Goal: Transaction & Acquisition: Purchase product/service

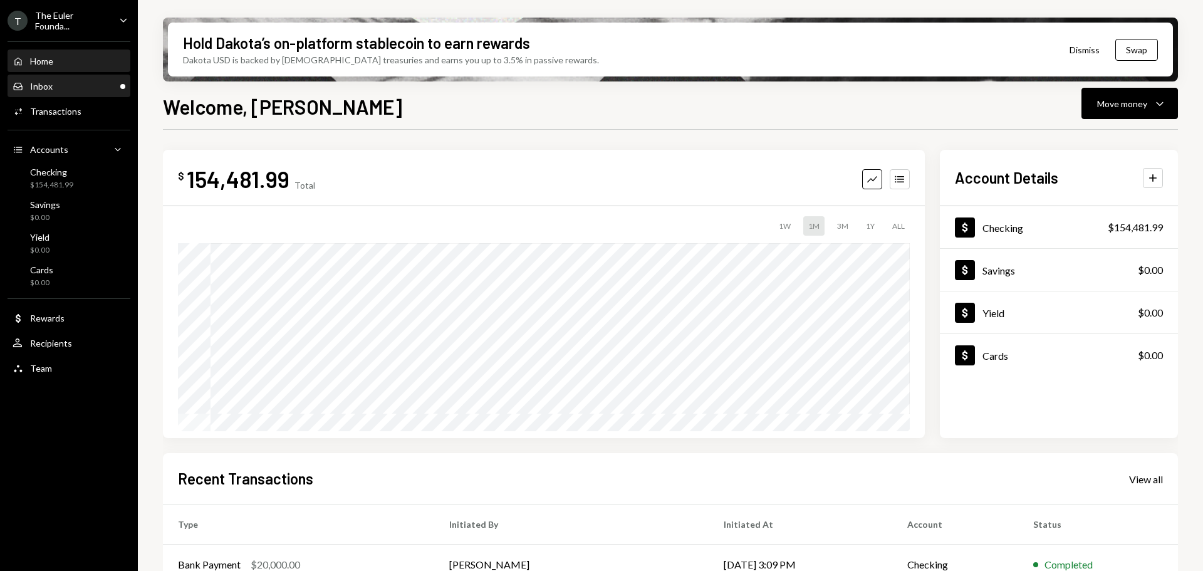
click at [49, 83] on div "Inbox" at bounding box center [41, 86] width 23 height 11
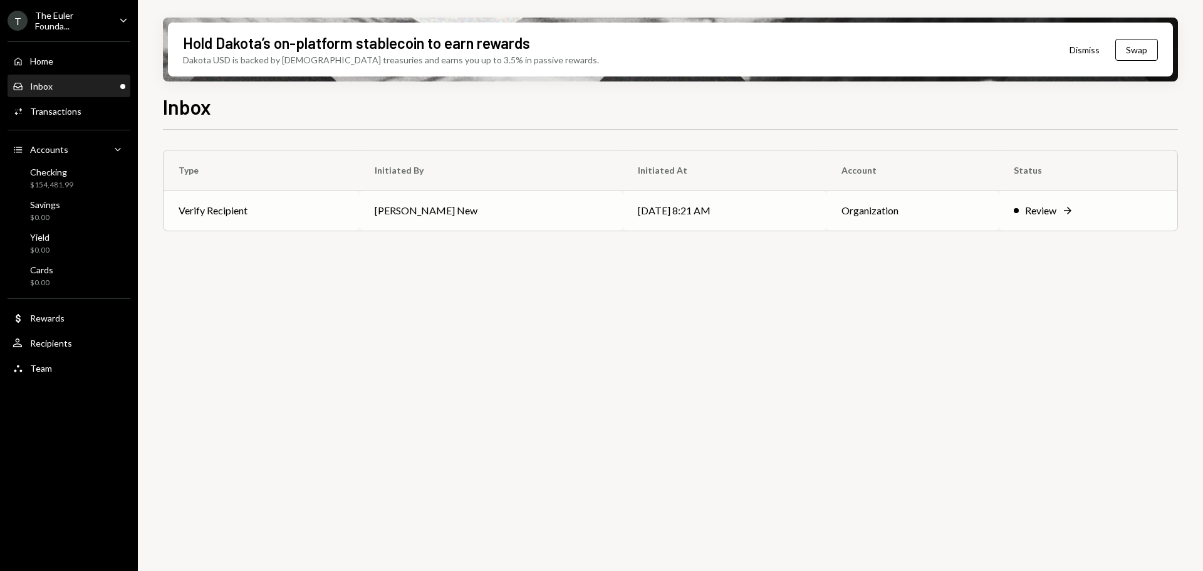
drag, startPoint x: 348, startPoint y: 211, endPoint x: 364, endPoint y: 217, distance: 17.5
click at [348, 211] on td "Verify Recipient" at bounding box center [262, 210] width 196 height 40
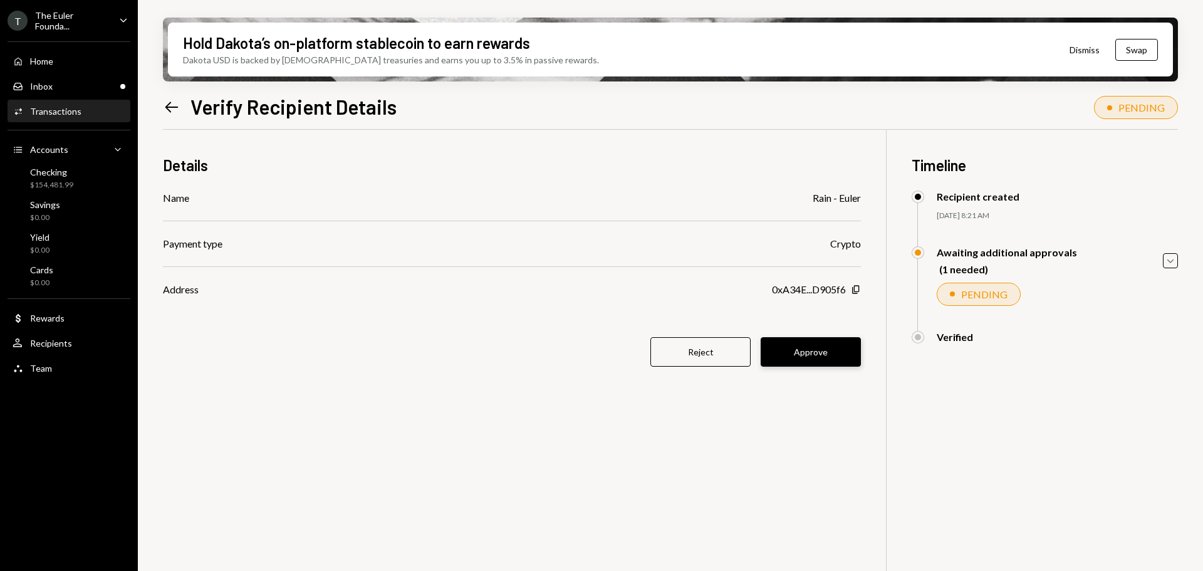
click at [799, 340] on button "Approve" at bounding box center [811, 351] width 100 height 29
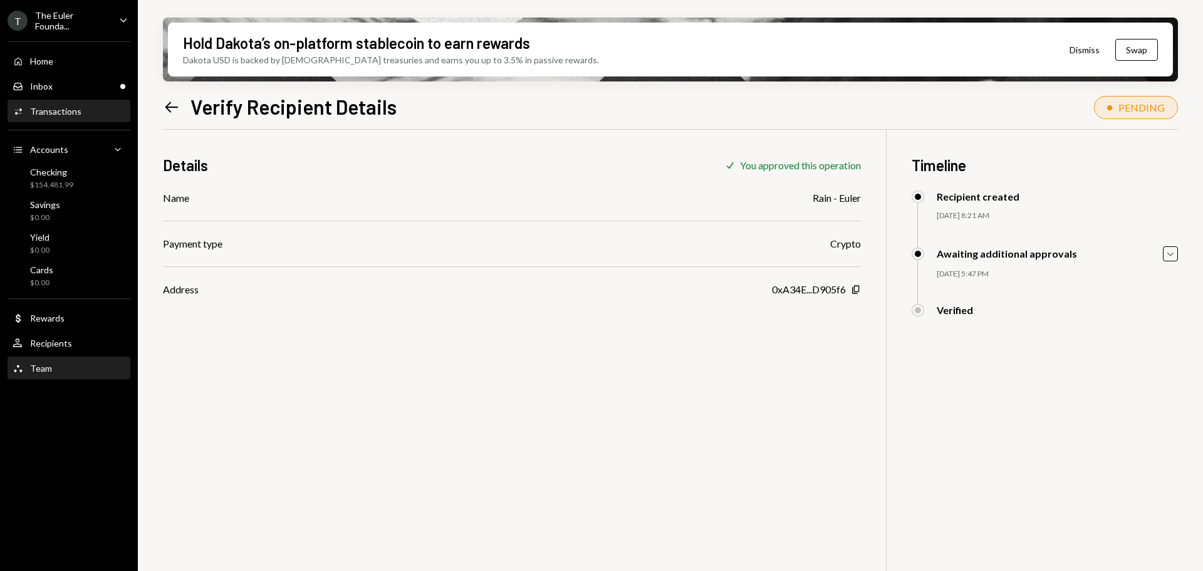
click at [81, 365] on div "Team Team" at bounding box center [69, 368] width 113 height 11
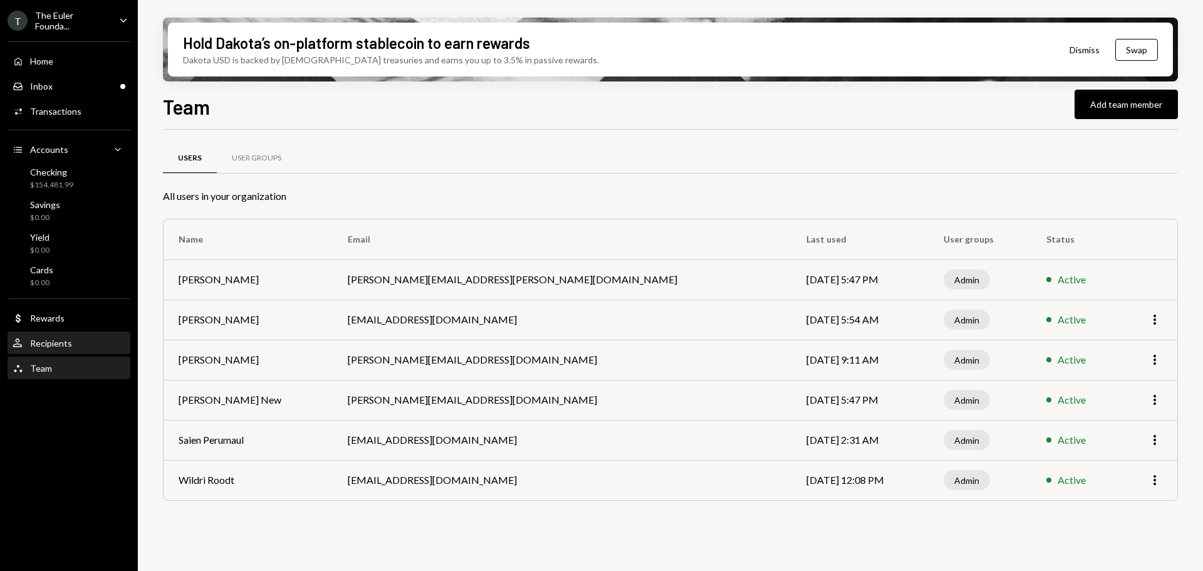
click at [76, 345] on div "User Recipients" at bounding box center [69, 343] width 113 height 11
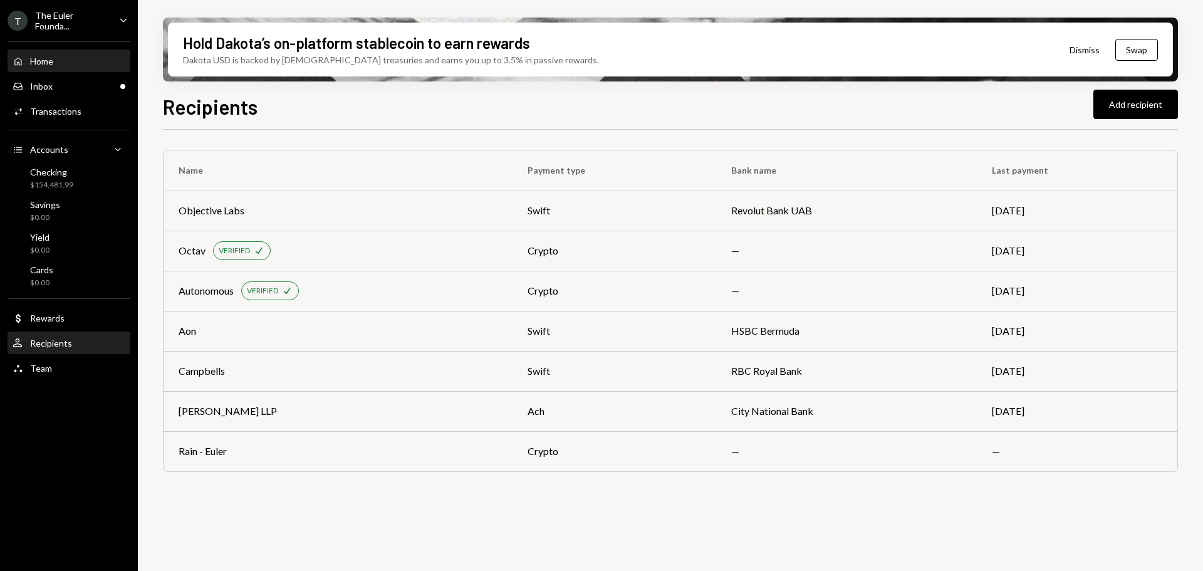
click at [75, 59] on div "Home Home" at bounding box center [69, 61] width 113 height 11
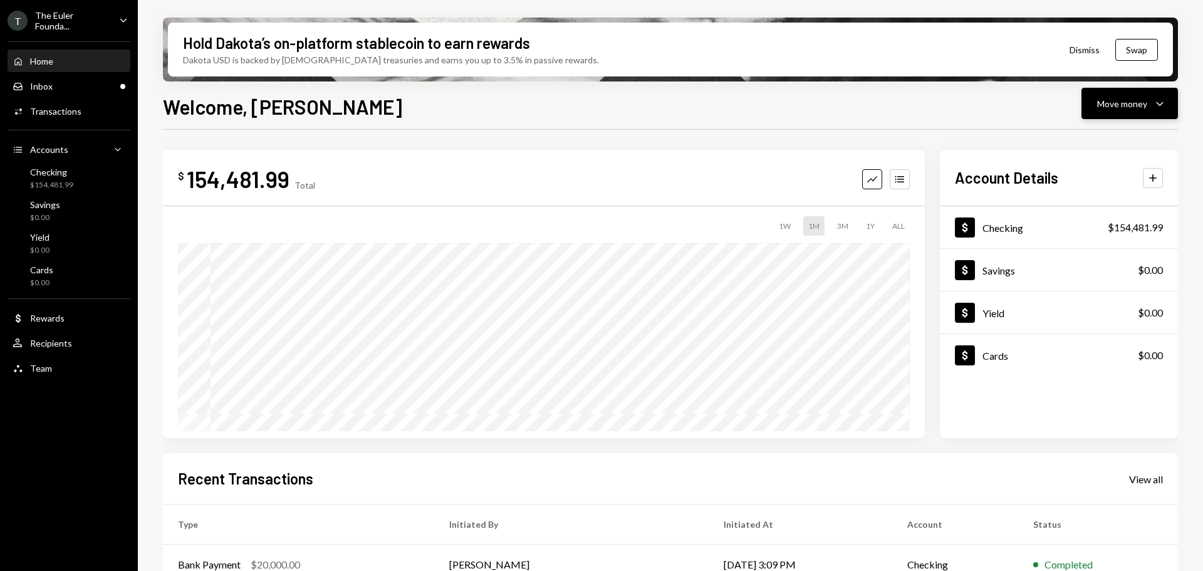
click at [1144, 107] on div "Move money" at bounding box center [1122, 103] width 50 height 13
click at [1100, 147] on div "Send" at bounding box center [1119, 141] width 91 height 13
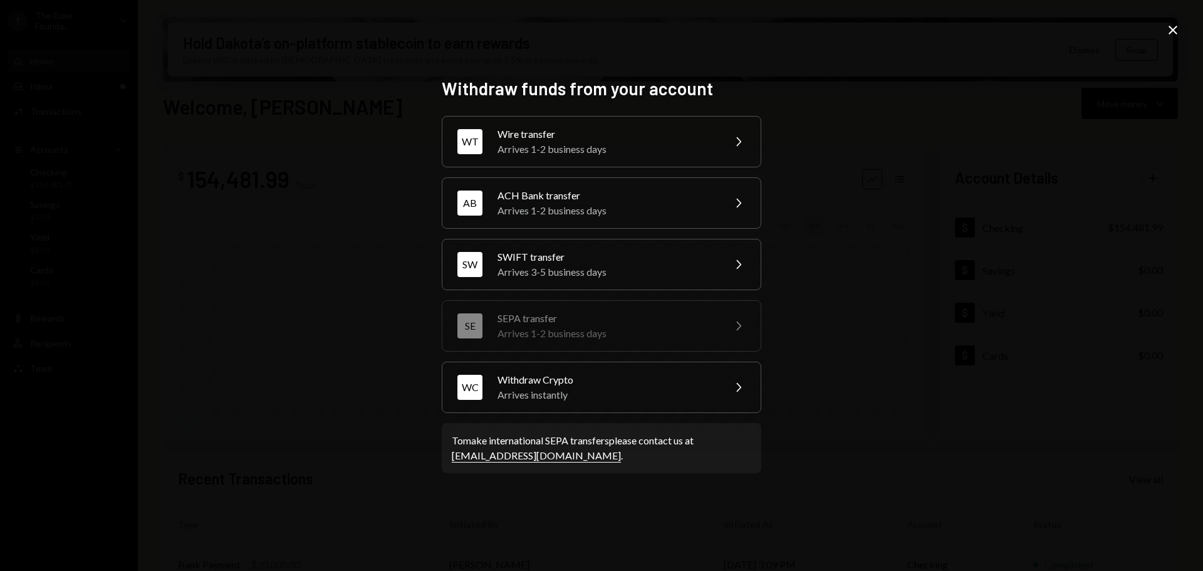
click at [909, 316] on div "Withdraw funds from your account WT Wire transfer Arrives 1-2 business days Che…" at bounding box center [601, 285] width 1203 height 571
click at [1172, 35] on icon "Close" at bounding box center [1172, 30] width 15 height 15
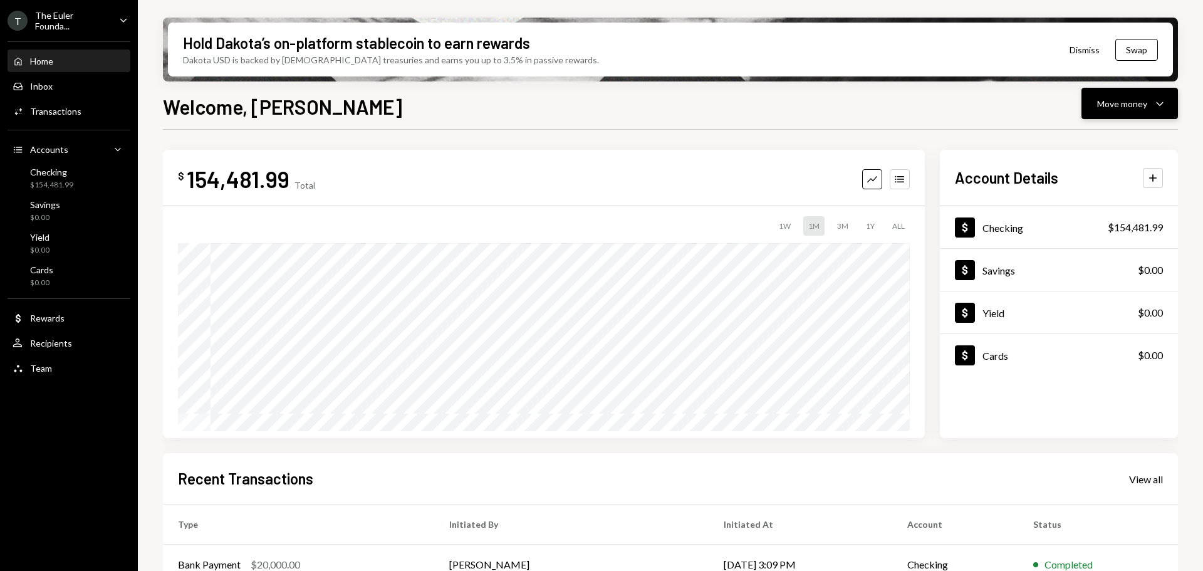
click at [1148, 97] on div "Move money Caret Down" at bounding box center [1129, 103] width 65 height 15
click at [1076, 140] on div "Send" at bounding box center [1119, 141] width 91 height 13
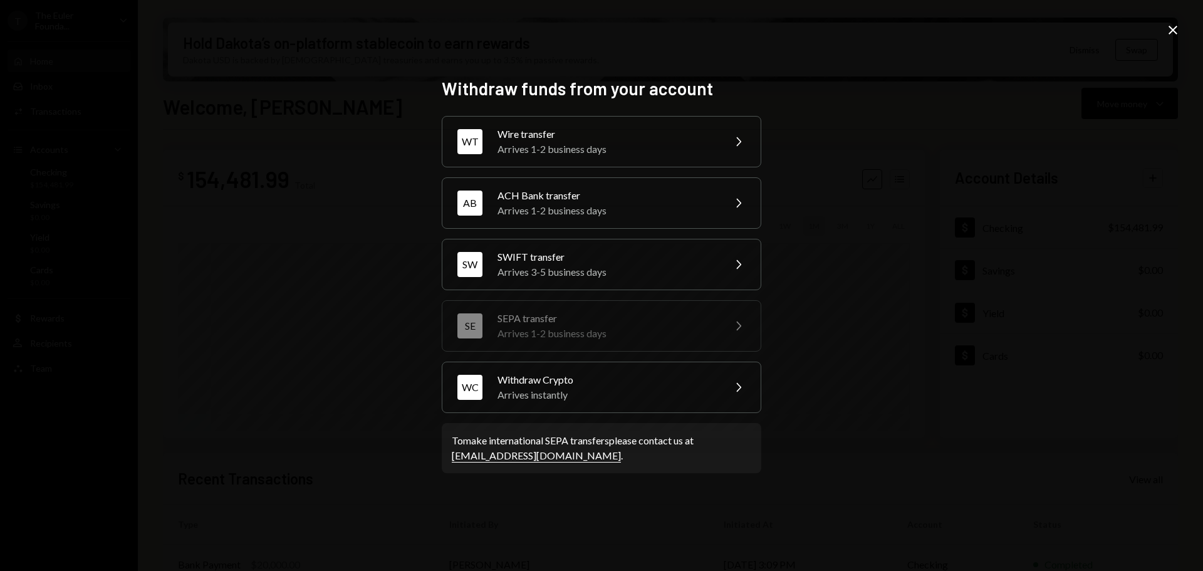
click at [1170, 28] on icon at bounding box center [1173, 30] width 9 height 9
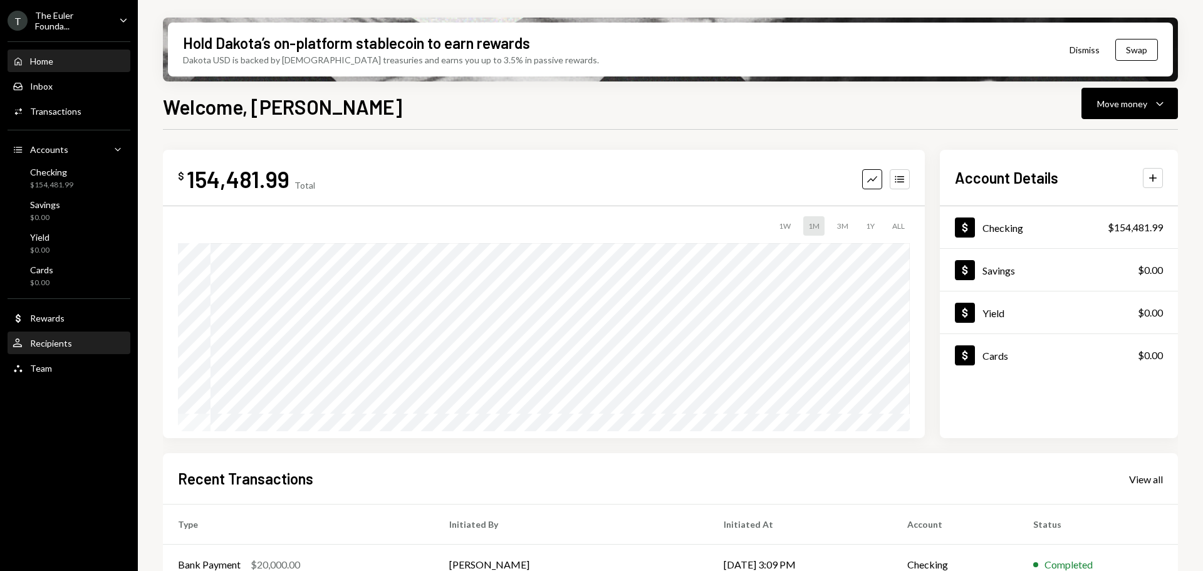
click at [68, 343] on div "Recipients" at bounding box center [51, 343] width 42 height 11
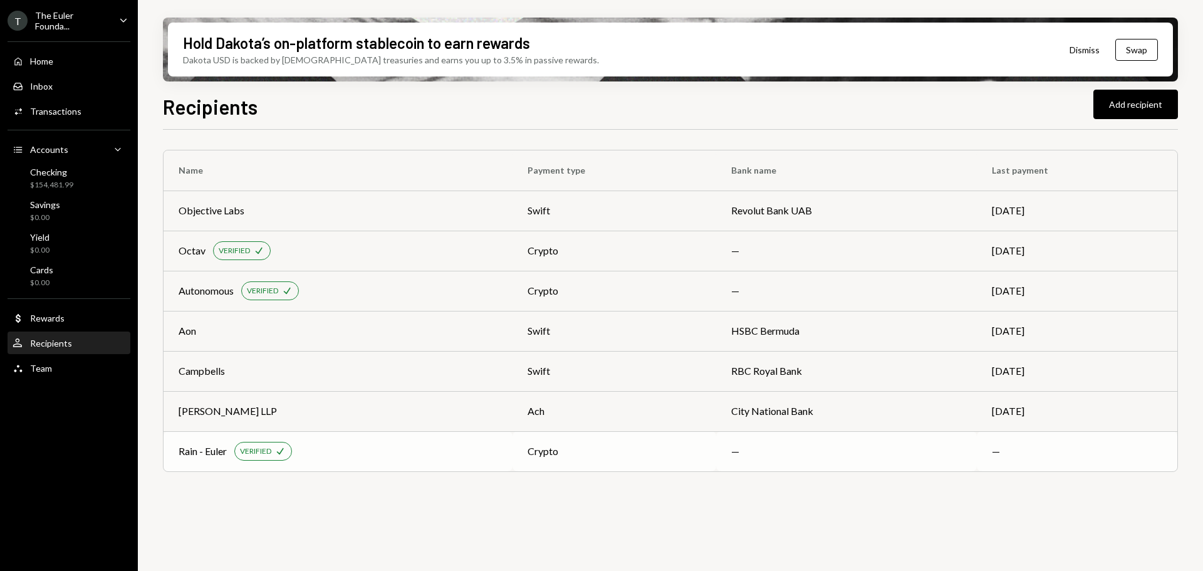
click at [227, 456] on div "Rain - Euler" at bounding box center [203, 451] width 48 height 15
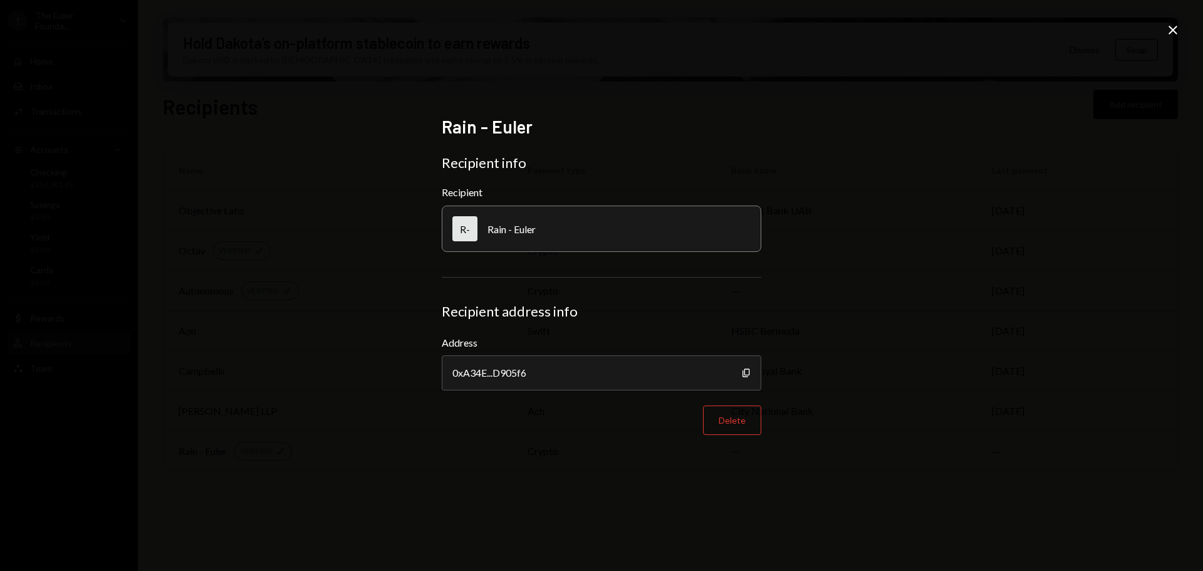
click at [1174, 33] on icon "Close" at bounding box center [1172, 30] width 15 height 15
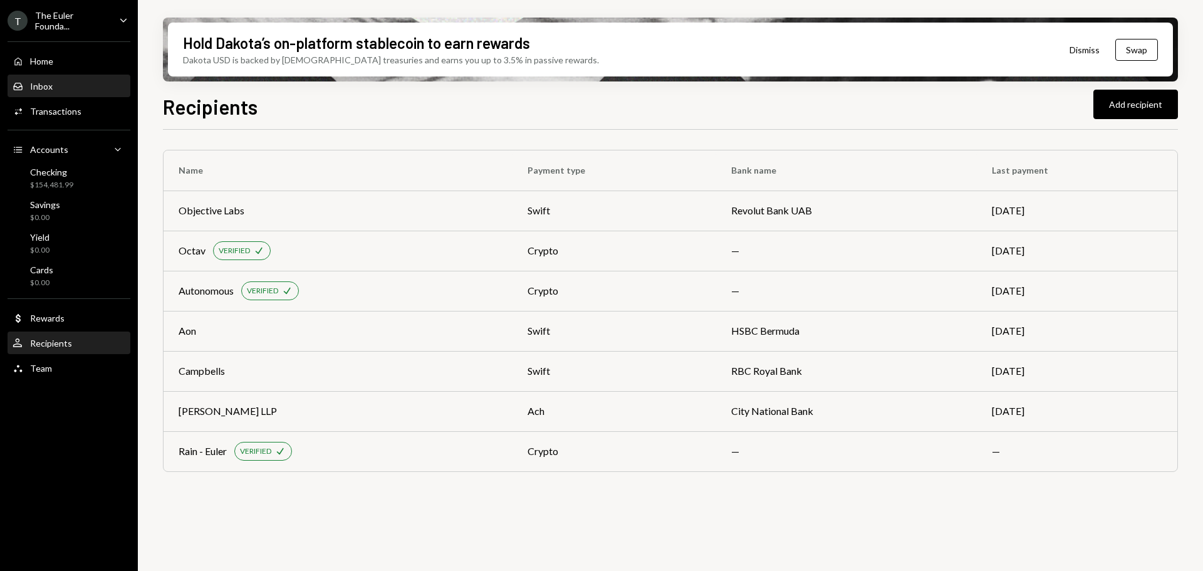
click at [66, 90] on div "Inbox Inbox" at bounding box center [69, 86] width 113 height 21
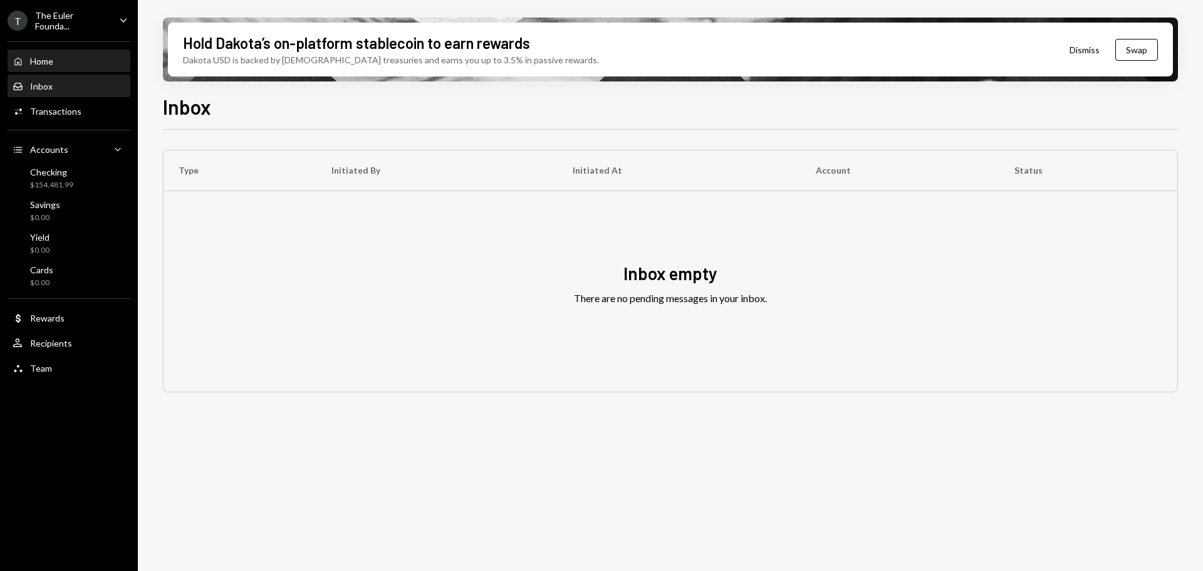
click at [50, 56] on div "Home" at bounding box center [41, 61] width 23 height 11
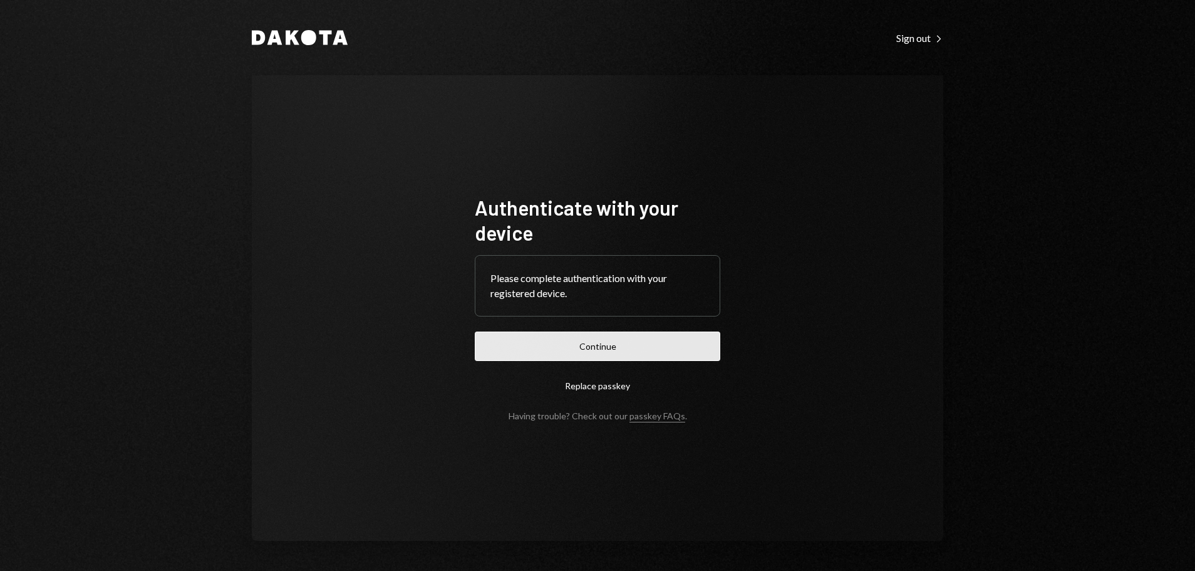
click at [643, 345] on button "Continue" at bounding box center [598, 345] width 246 height 29
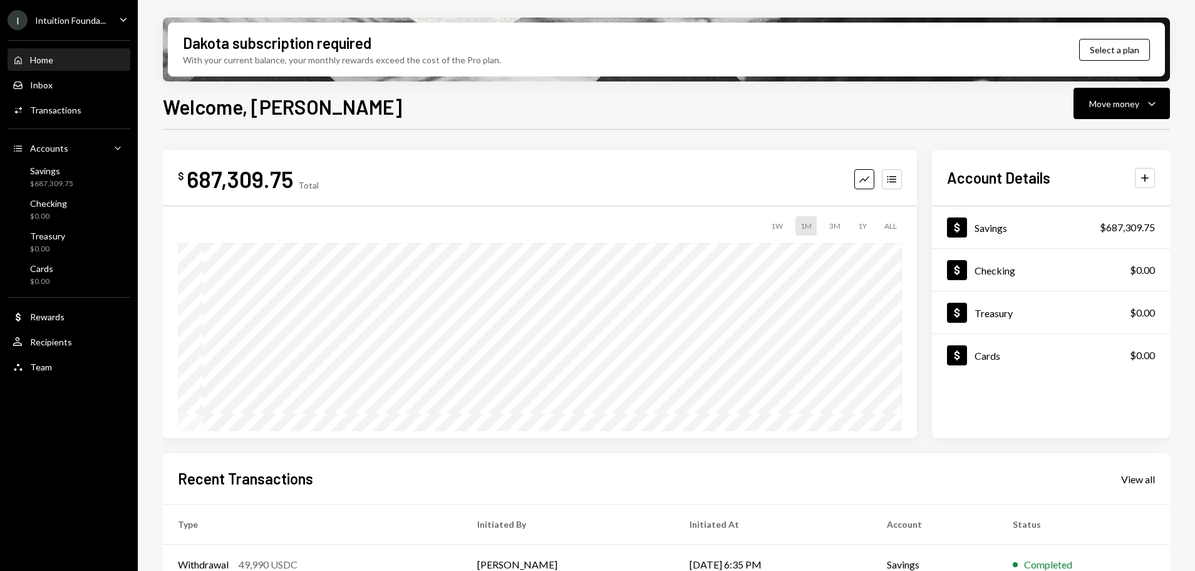
click at [98, 21] on div "Intuition Founda..." at bounding box center [70, 20] width 71 height 11
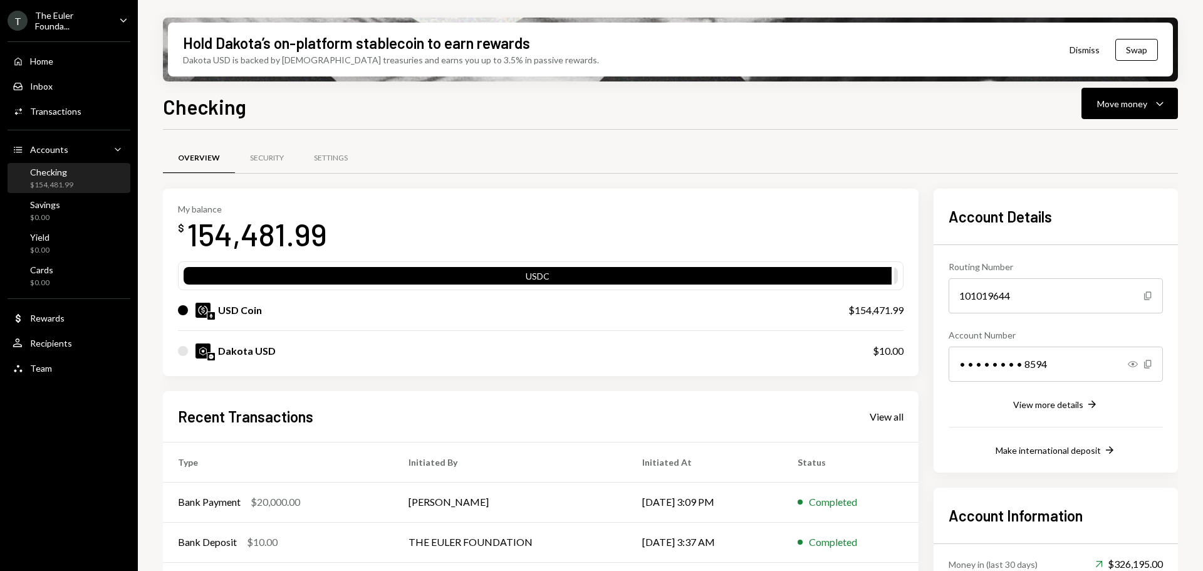
click at [1074, 118] on div "Checking Move money Caret Down" at bounding box center [670, 105] width 1015 height 28
click at [1111, 111] on button "Move money Caret Down" at bounding box center [1129, 103] width 96 height 31
click at [1104, 137] on div "Send" at bounding box center [1119, 141] width 91 height 13
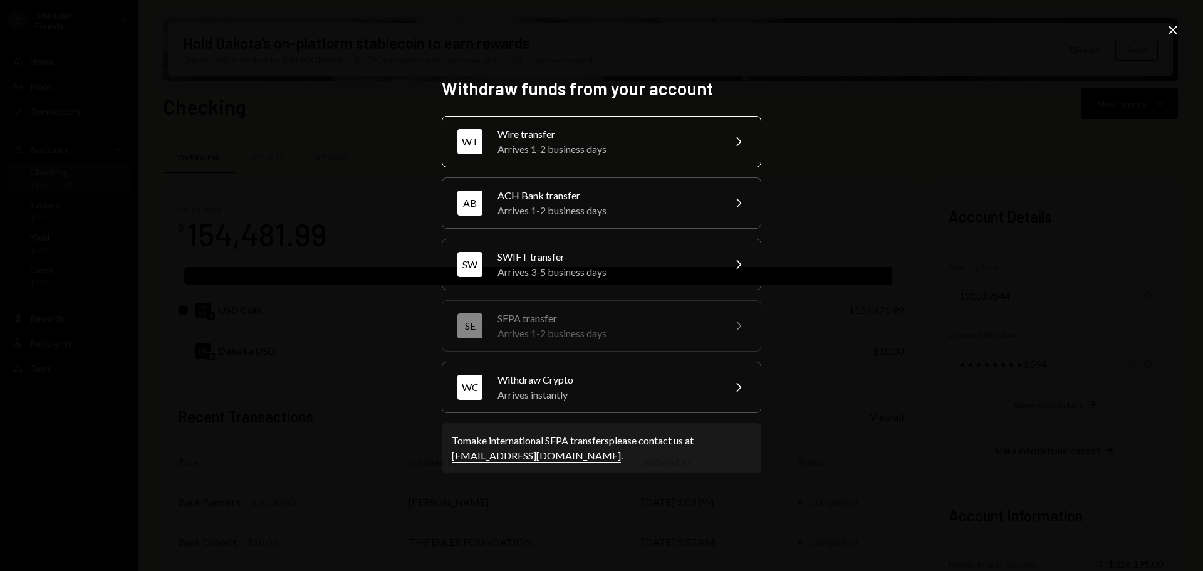
click at [543, 149] on div "Arrives 1-2 business days" at bounding box center [606, 149] width 218 height 15
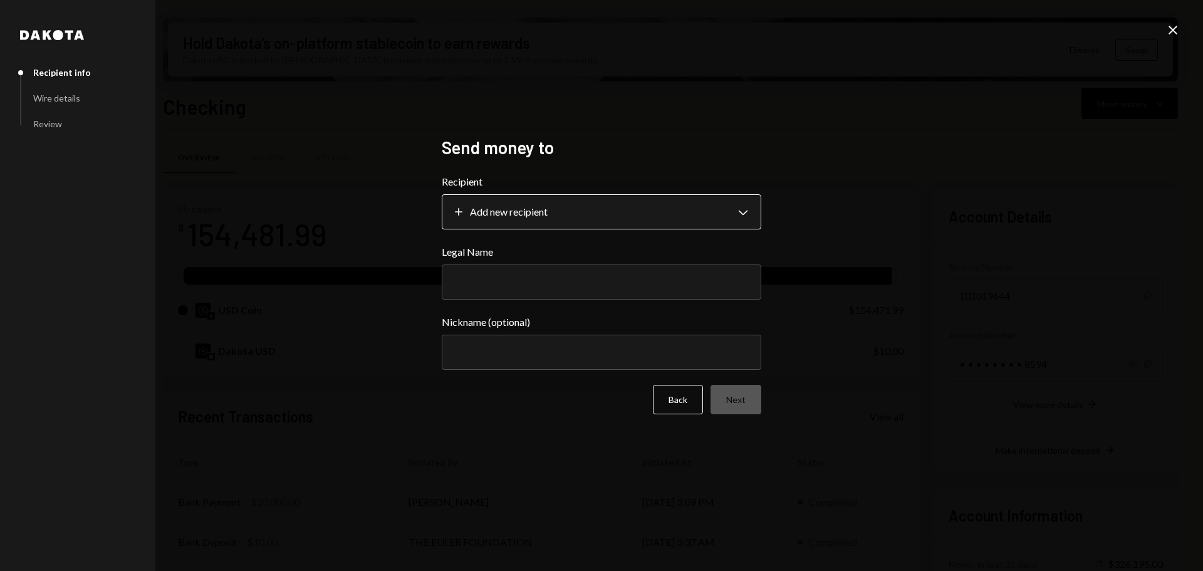
click at [688, 212] on body "T The Euler Founda... Caret Down Home Home Inbox Inbox Activities Transactions …" at bounding box center [601, 285] width 1203 height 571
click at [1184, 29] on div "**********" at bounding box center [601, 285] width 1203 height 571
click at [1165, 31] on icon "Close" at bounding box center [1172, 30] width 15 height 15
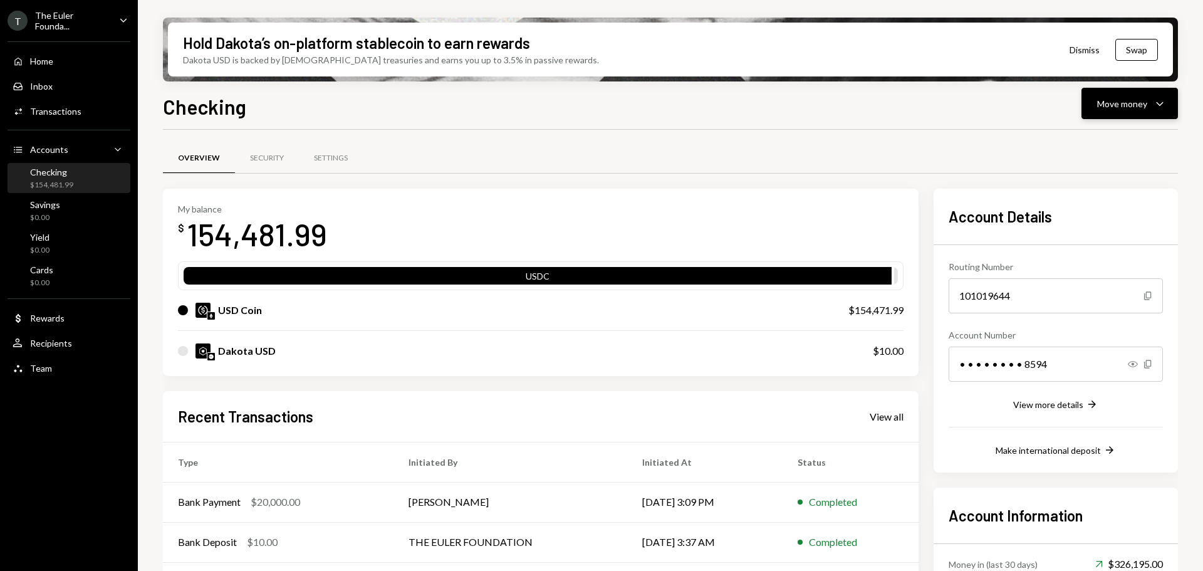
click at [1113, 117] on button "Move money Caret Down" at bounding box center [1129, 103] width 96 height 31
click at [1079, 139] on div "Send" at bounding box center [1119, 141] width 91 height 13
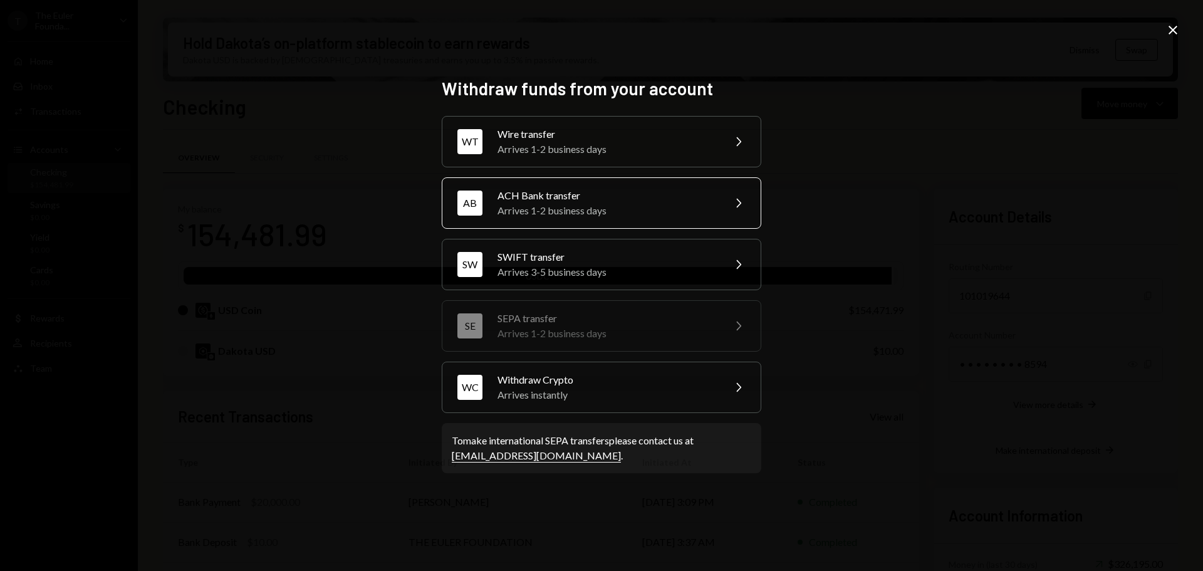
click at [630, 209] on div "Arrives 1-2 business days" at bounding box center [606, 210] width 218 height 15
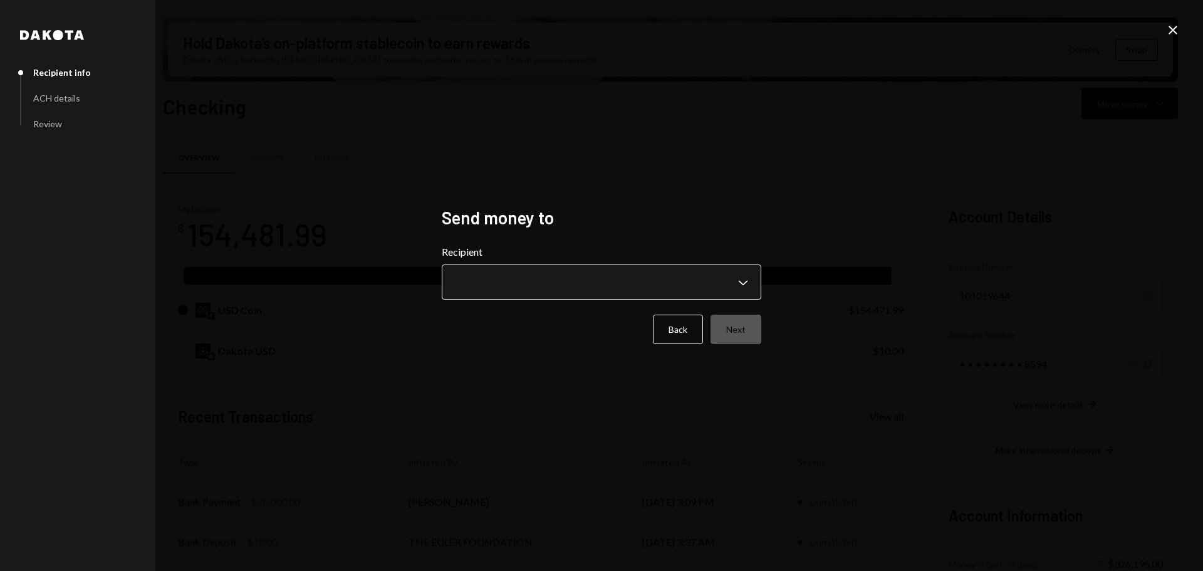
click at [679, 296] on body "T The Euler Founda... Caret Down Home Home Inbox Inbox Activities Transactions …" at bounding box center [601, 285] width 1203 height 571
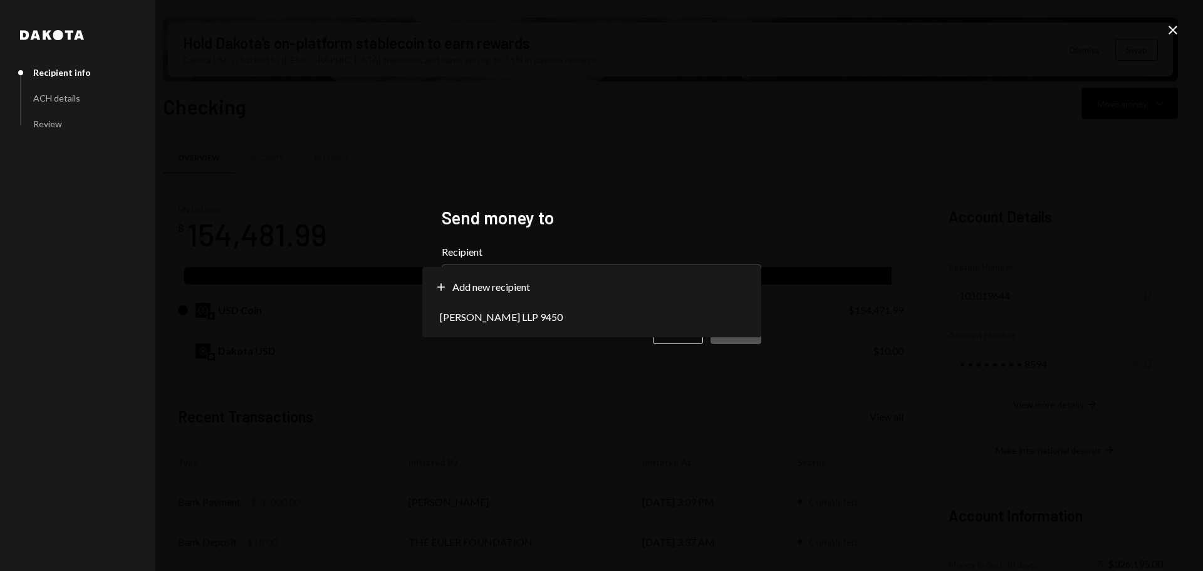
click at [942, 197] on div "**********" at bounding box center [601, 285] width 1203 height 571
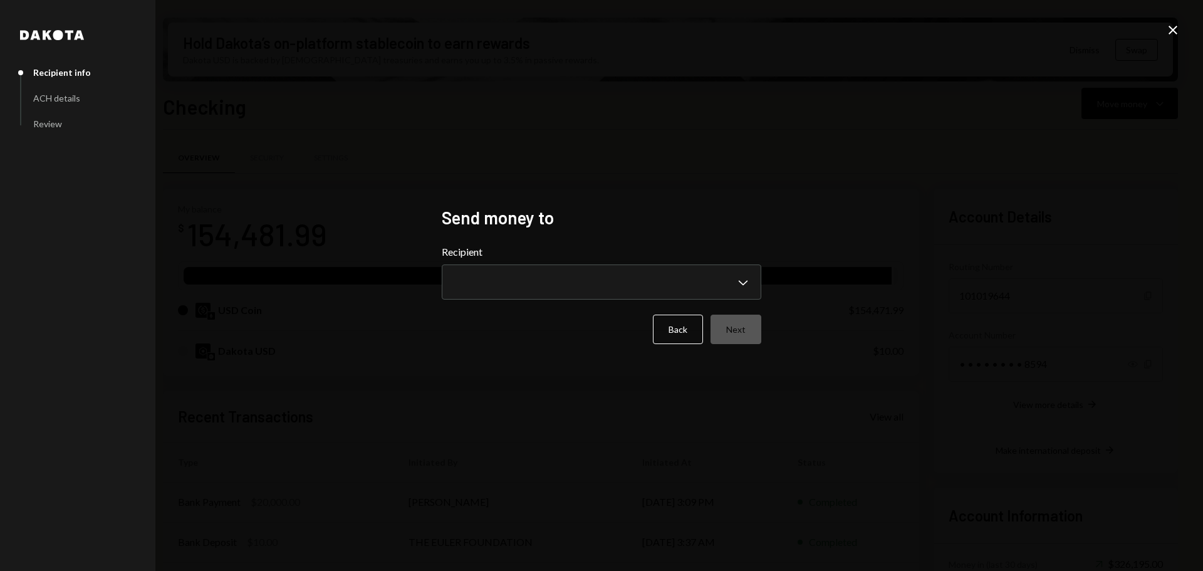
click at [1173, 28] on icon "Close" at bounding box center [1172, 30] width 15 height 15
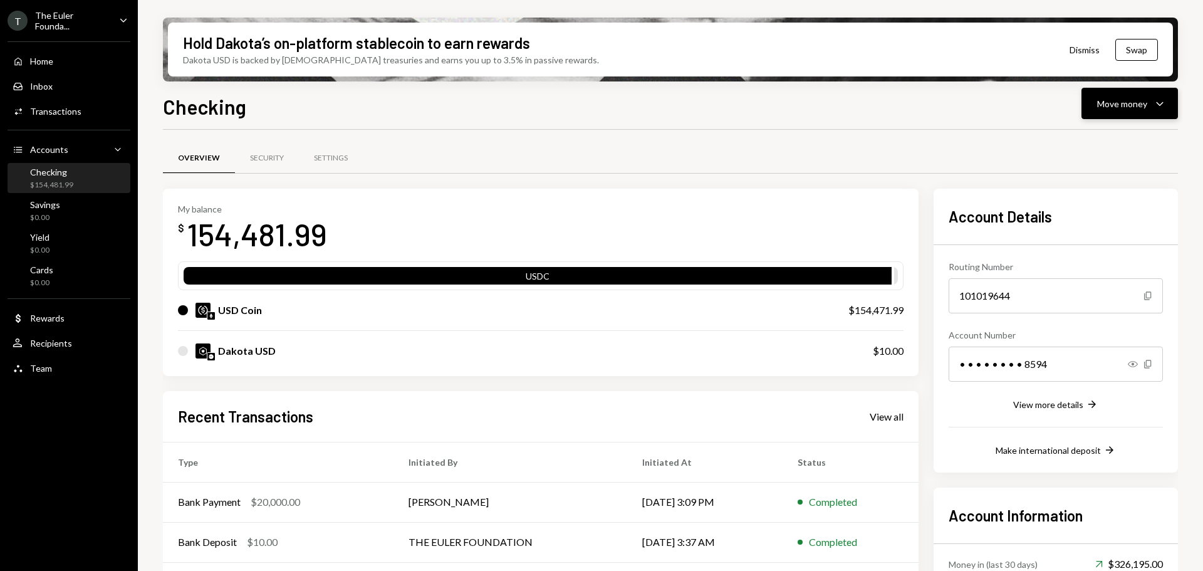
click at [1107, 108] on div "Move money" at bounding box center [1122, 103] width 50 height 13
click at [1081, 145] on div "Send" at bounding box center [1119, 141] width 91 height 13
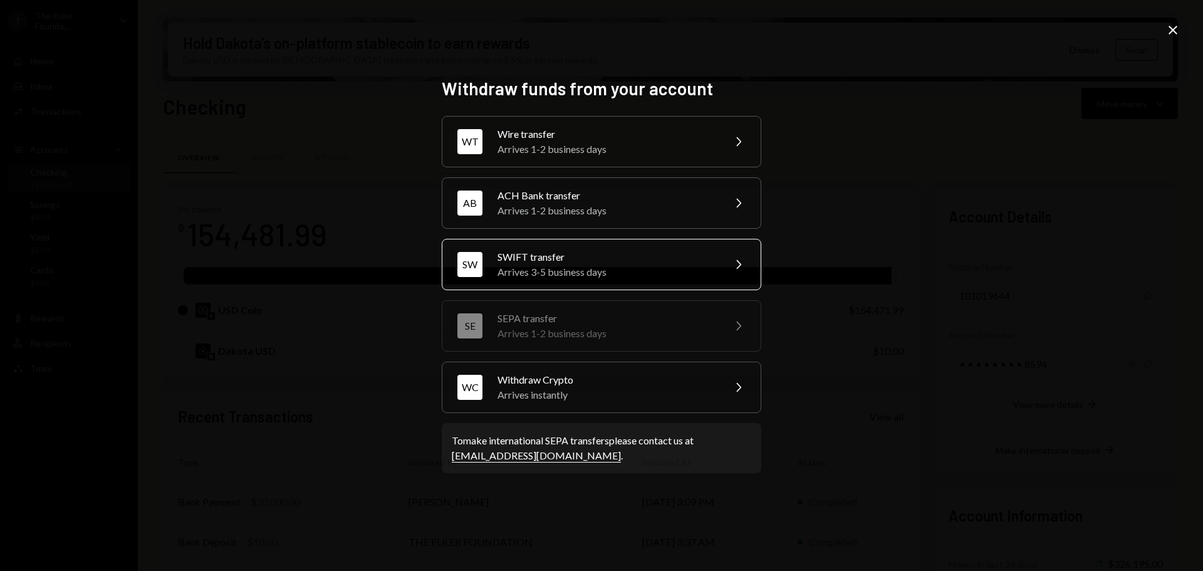
click at [593, 270] on div "Arrives 3-5 business days" at bounding box center [606, 271] width 218 height 15
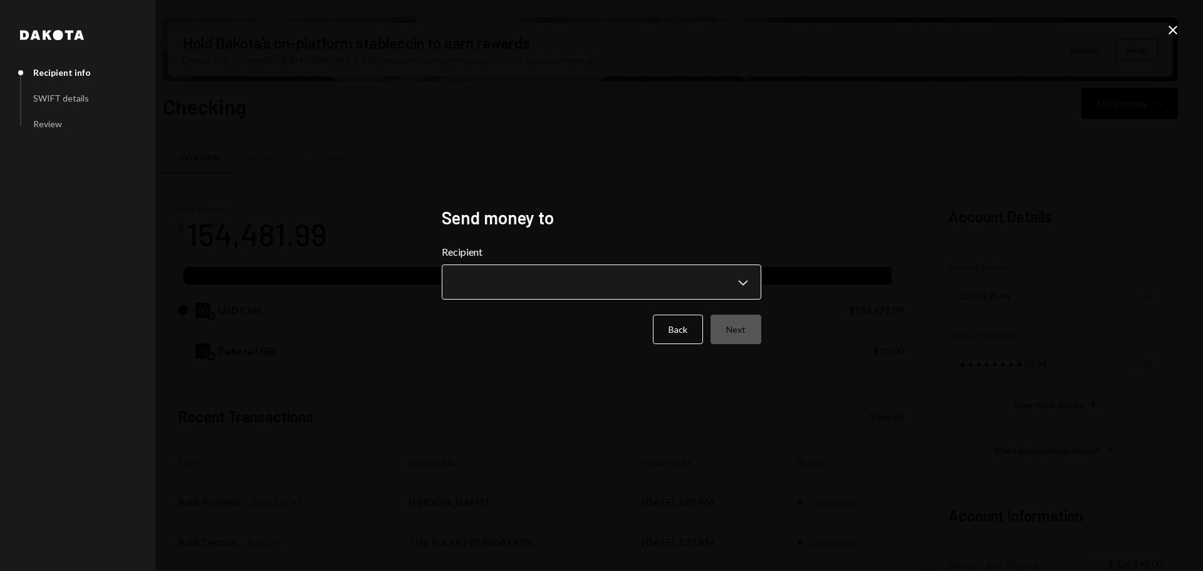
click at [683, 292] on body "T The Euler Founda... Caret Down Home Home Inbox Inbox Activities Transactions …" at bounding box center [601, 285] width 1203 height 571
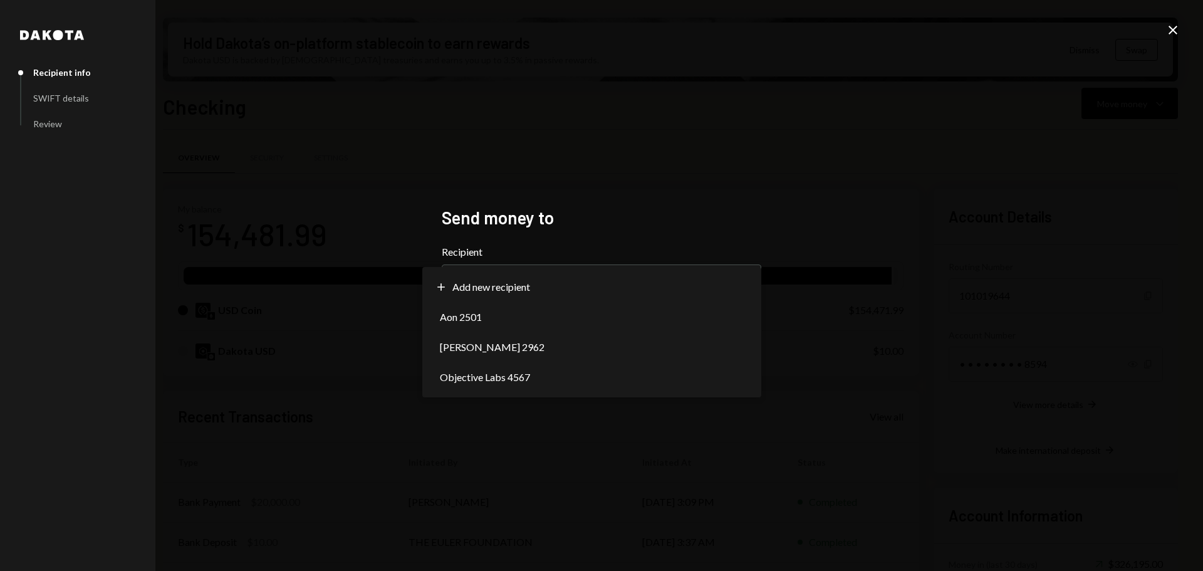
click at [862, 188] on div "**********" at bounding box center [601, 285] width 1203 height 571
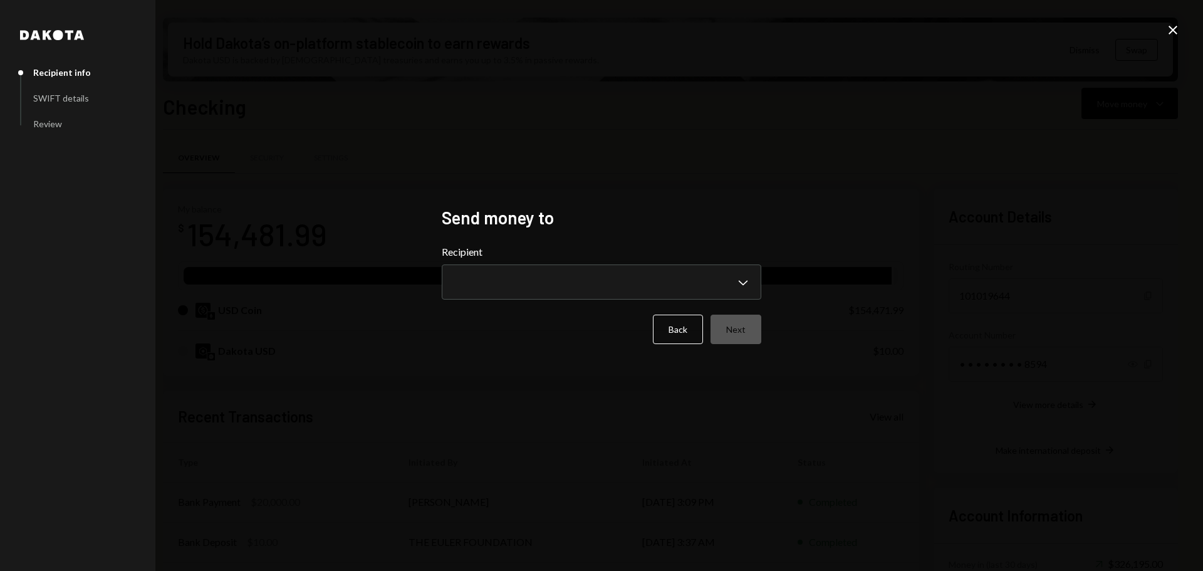
click at [1177, 29] on icon "Close" at bounding box center [1172, 30] width 15 height 15
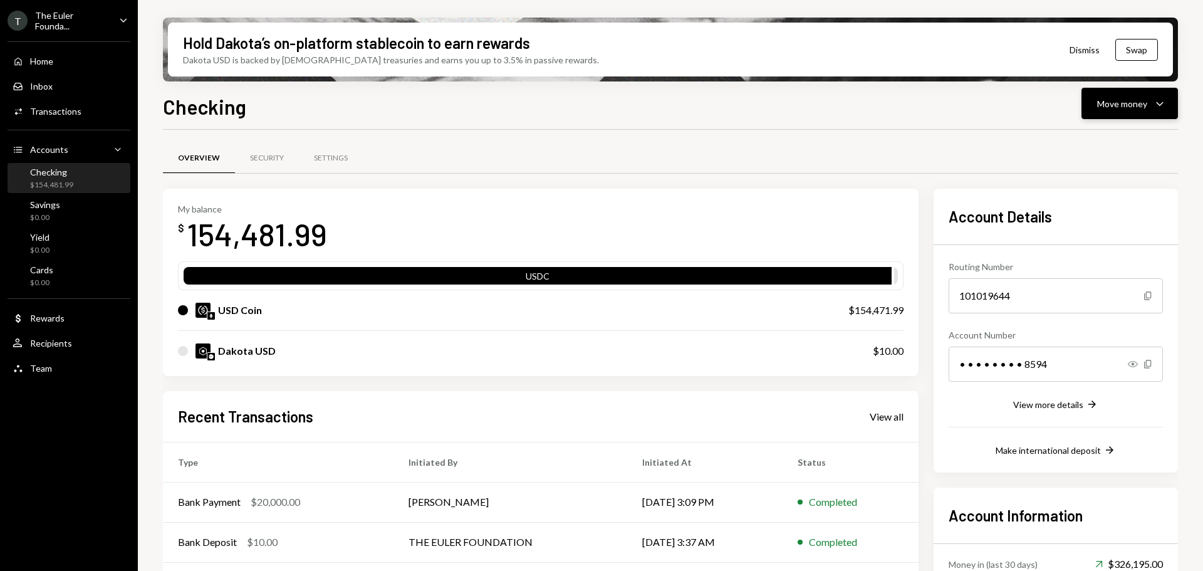
click at [1108, 110] on div "Move money Caret Down" at bounding box center [1129, 103] width 65 height 15
click at [1093, 143] on div "Send" at bounding box center [1119, 141] width 91 height 13
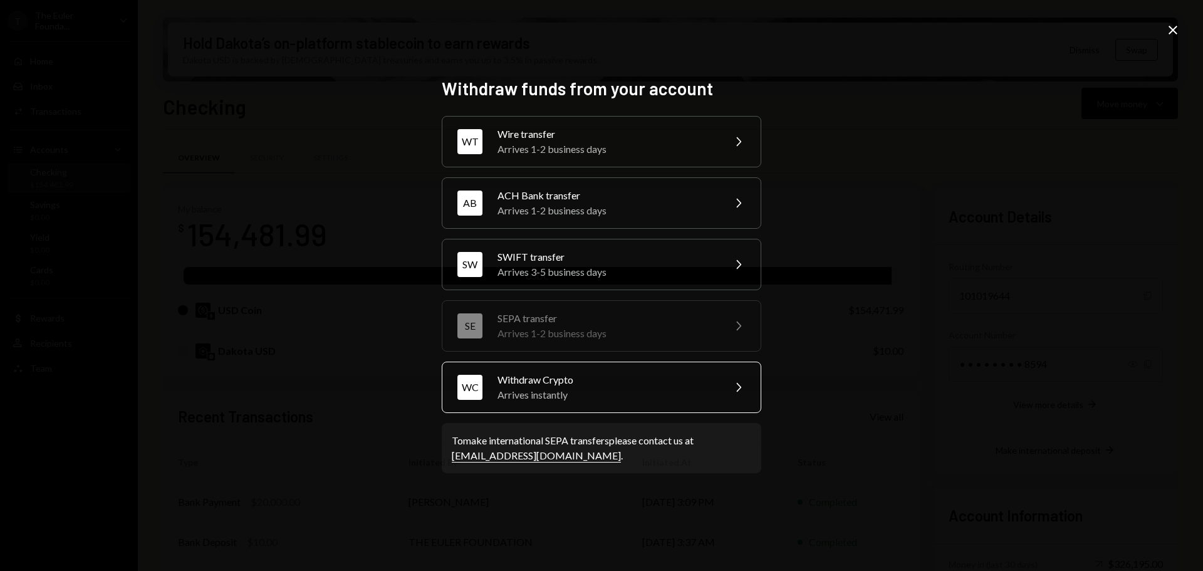
click at [597, 387] on div "Arrives instantly" at bounding box center [606, 394] width 218 height 15
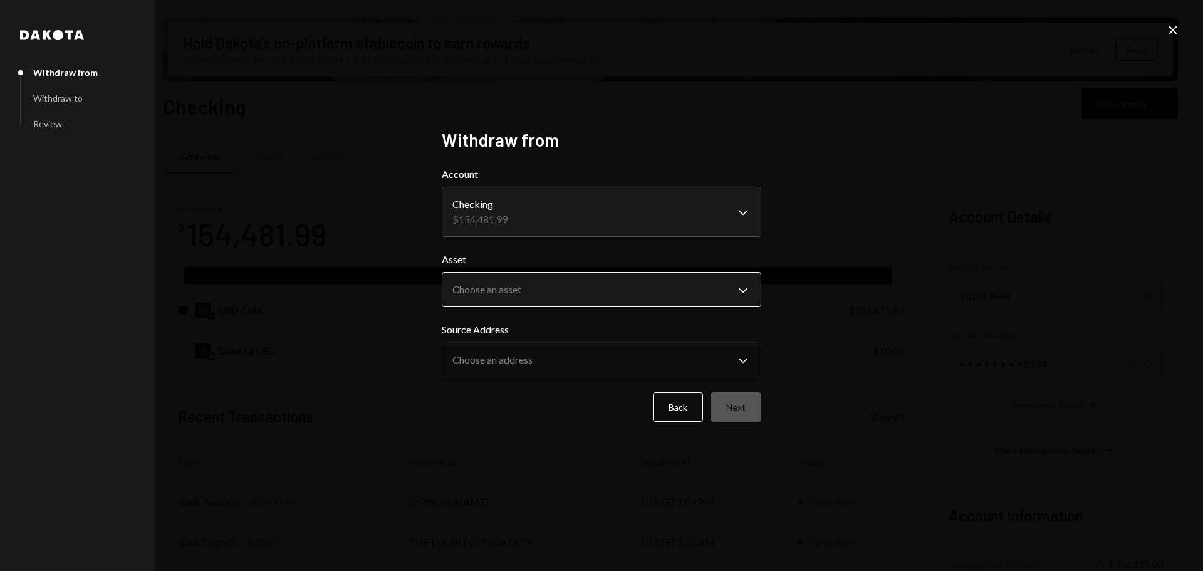
click at [675, 292] on body "T The Euler Founda... Caret Down Home Home Inbox Inbox Activities Transactions …" at bounding box center [601, 285] width 1203 height 571
click at [865, 234] on div "**********" at bounding box center [601, 285] width 1203 height 571
click at [464, 294] on body "T The Euler Founda... Caret Down Home Home Inbox Inbox Activities Transactions …" at bounding box center [601, 285] width 1203 height 571
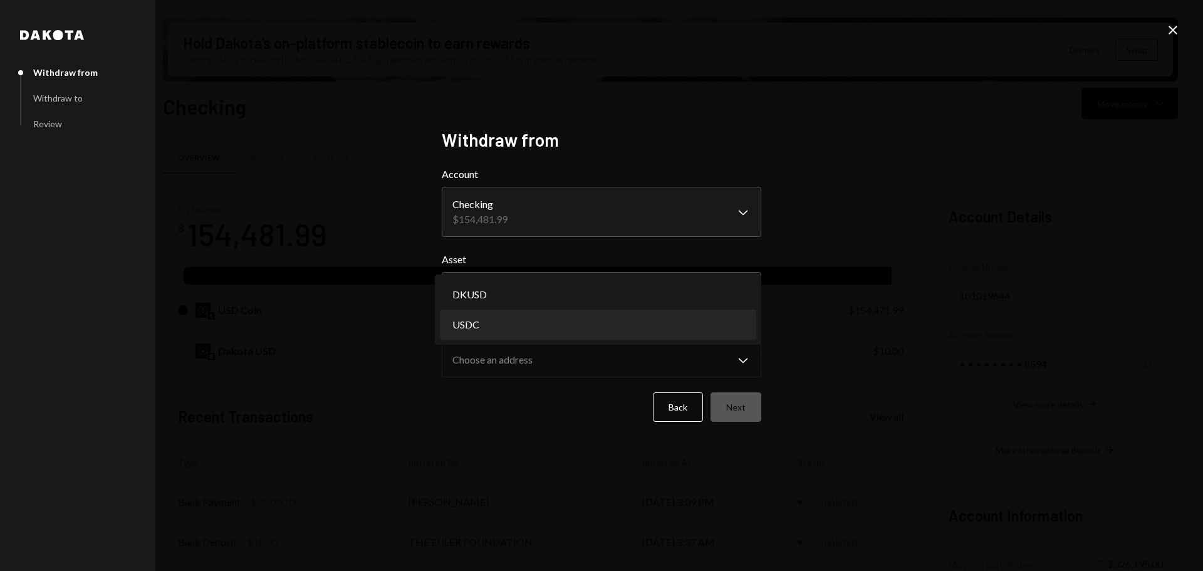
select select "****"
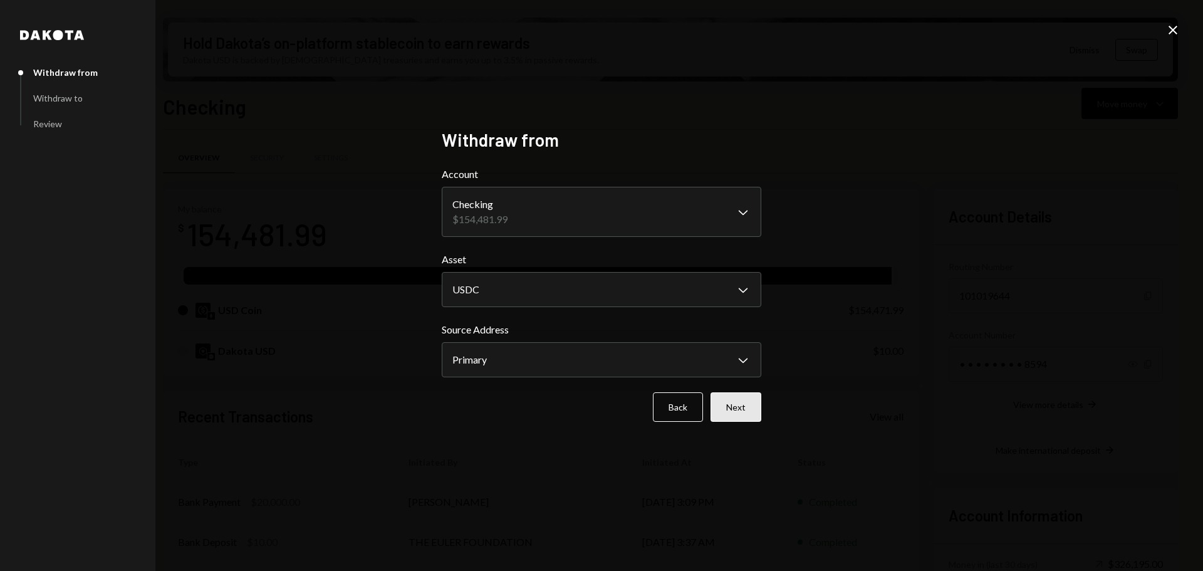
click at [752, 408] on button "Next" at bounding box center [736, 406] width 51 height 29
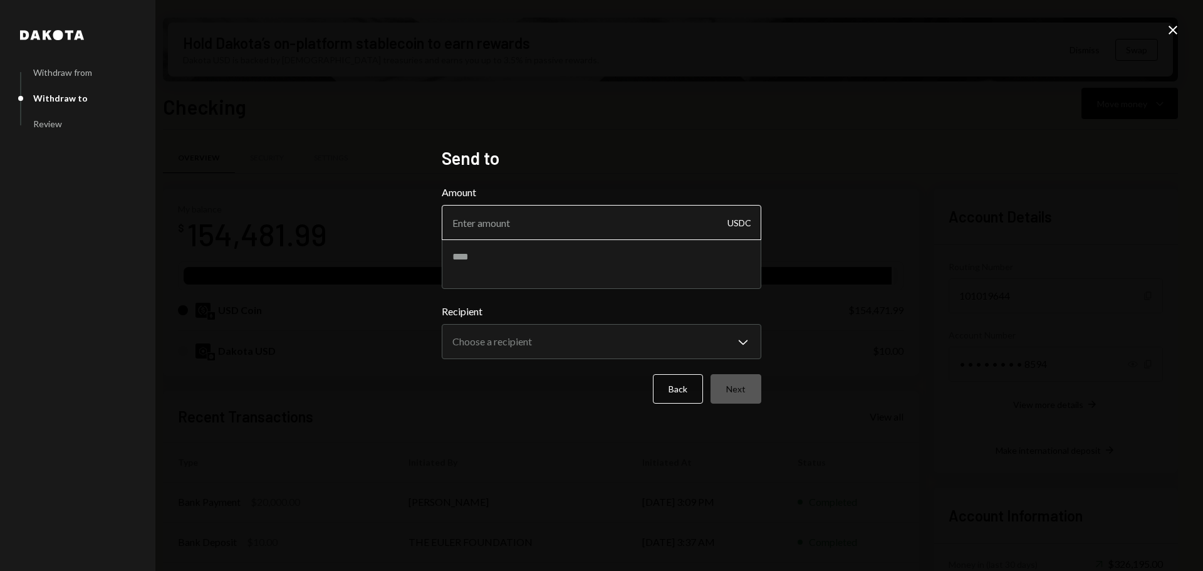
click at [595, 234] on input "Amount" at bounding box center [602, 222] width 320 height 35
type input "10"
click at [620, 271] on textarea at bounding box center [602, 264] width 320 height 50
click at [576, 274] on textarea at bounding box center [602, 264] width 320 height 50
click at [474, 258] on textarea "**********" at bounding box center [602, 264] width 320 height 50
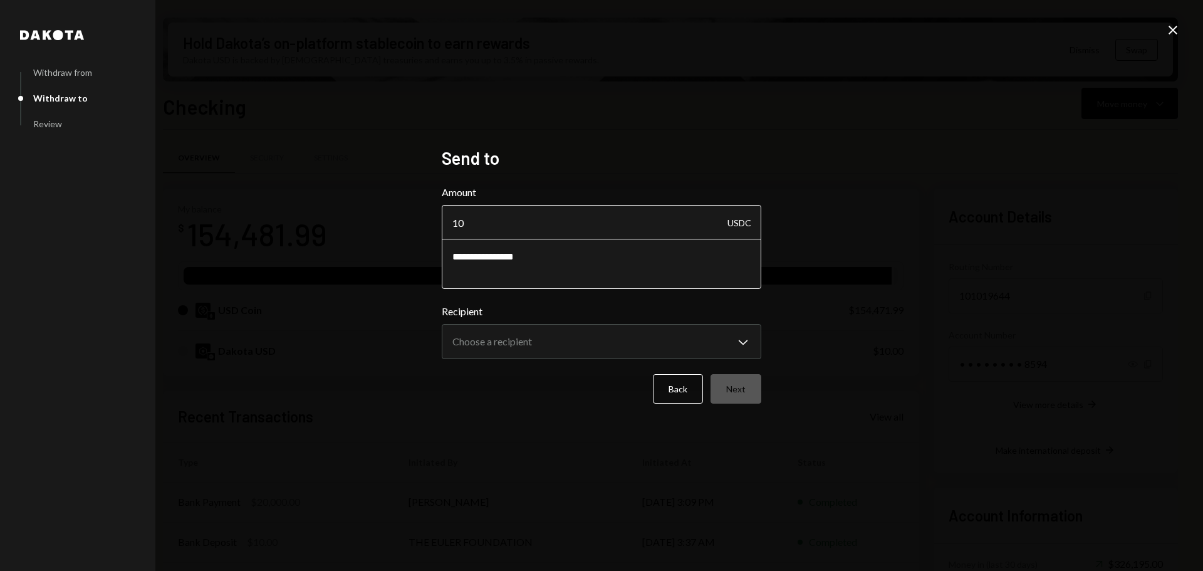
type textarea "**********"
click at [466, 223] on input "10" at bounding box center [602, 222] width 320 height 35
type input "1"
click at [567, 344] on body "T The Euler Founda... Caret Down Home Home Inbox Inbox Activities Transactions …" at bounding box center [601, 285] width 1203 height 571
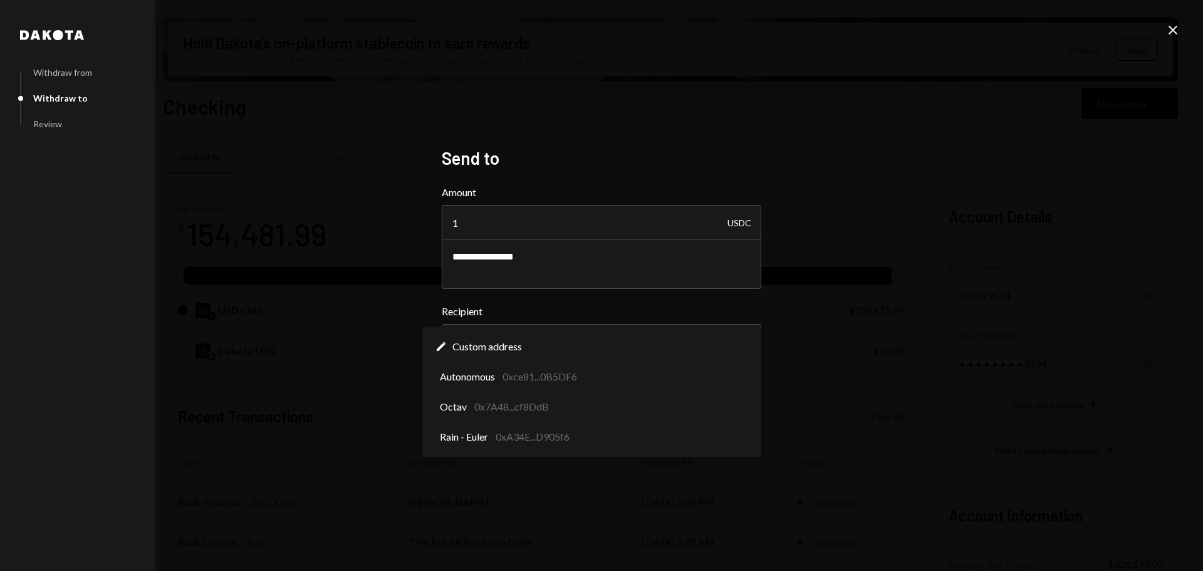
select select "**********"
drag, startPoint x: 526, startPoint y: 436, endPoint x: 532, endPoint y: 434, distance: 6.7
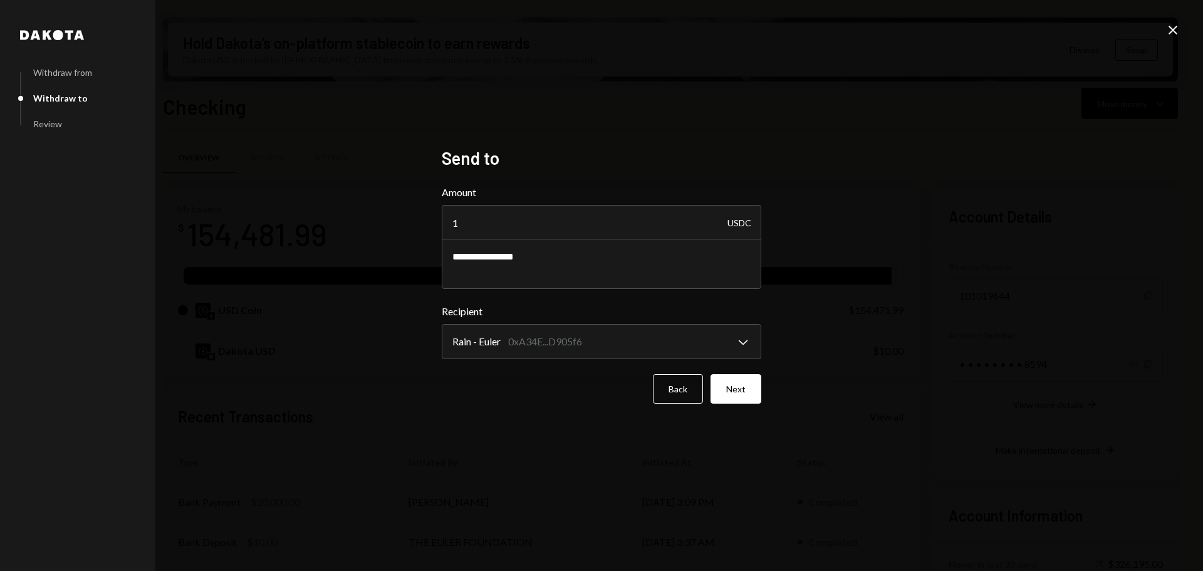
click at [714, 423] on div "**********" at bounding box center [602, 285] width 320 height 277
click at [737, 382] on button "Next" at bounding box center [736, 388] width 51 height 29
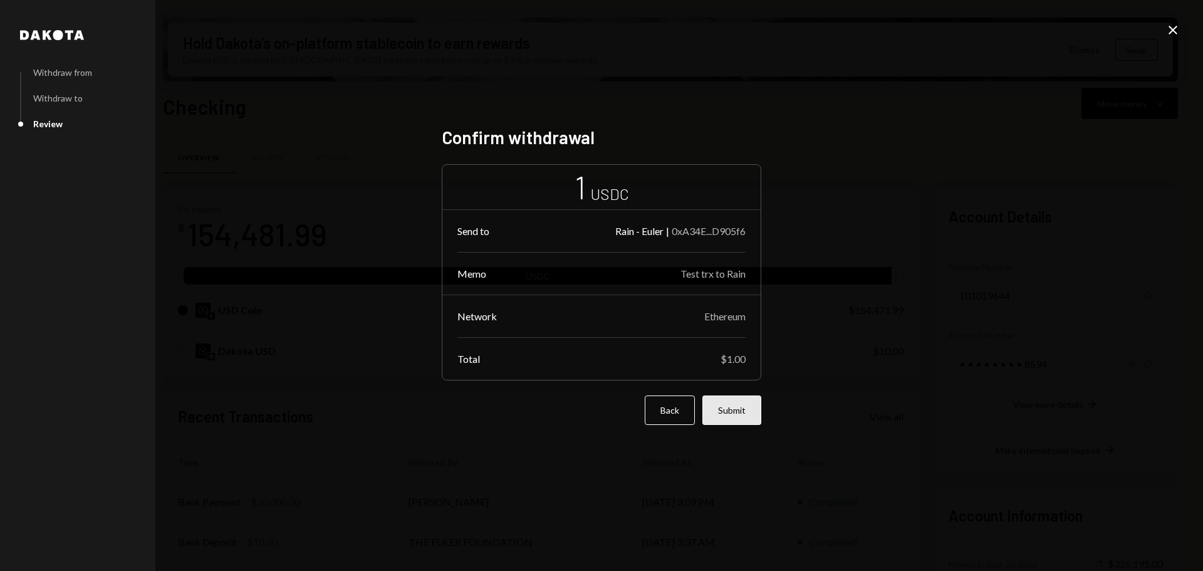
click at [747, 404] on button "Submit" at bounding box center [731, 409] width 59 height 29
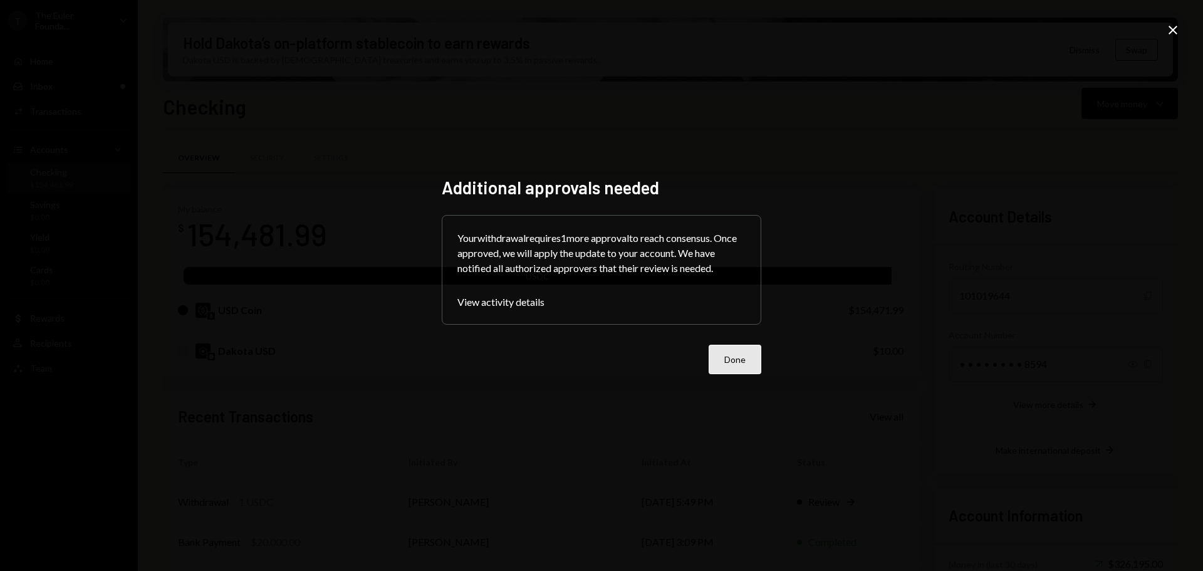
click at [737, 360] on button "Done" at bounding box center [735, 359] width 53 height 29
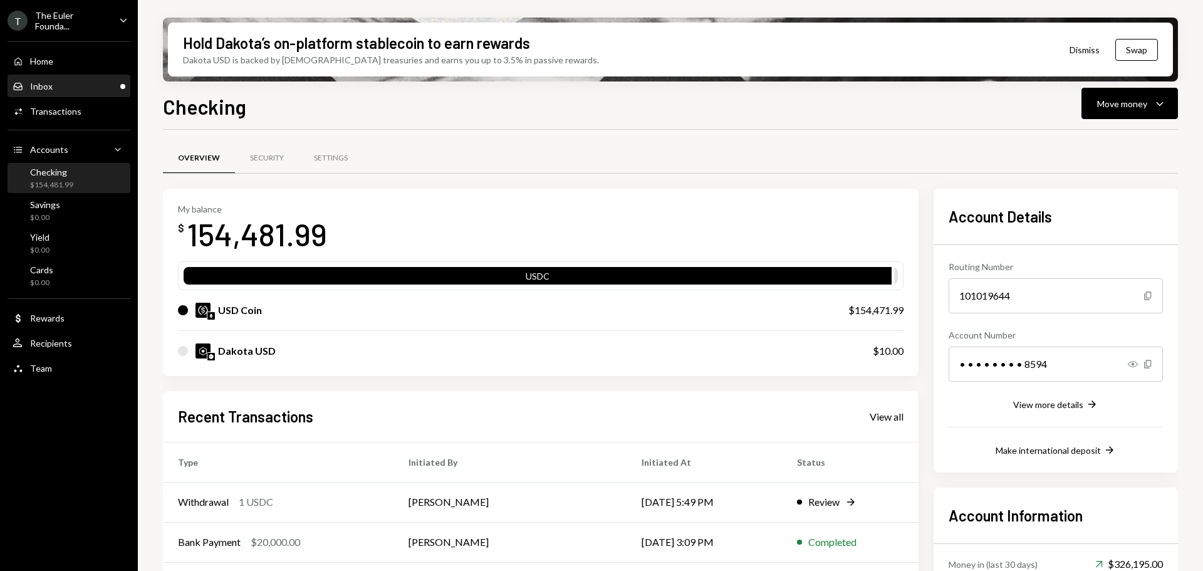
click at [69, 86] on div "Inbox Inbox" at bounding box center [69, 86] width 113 height 11
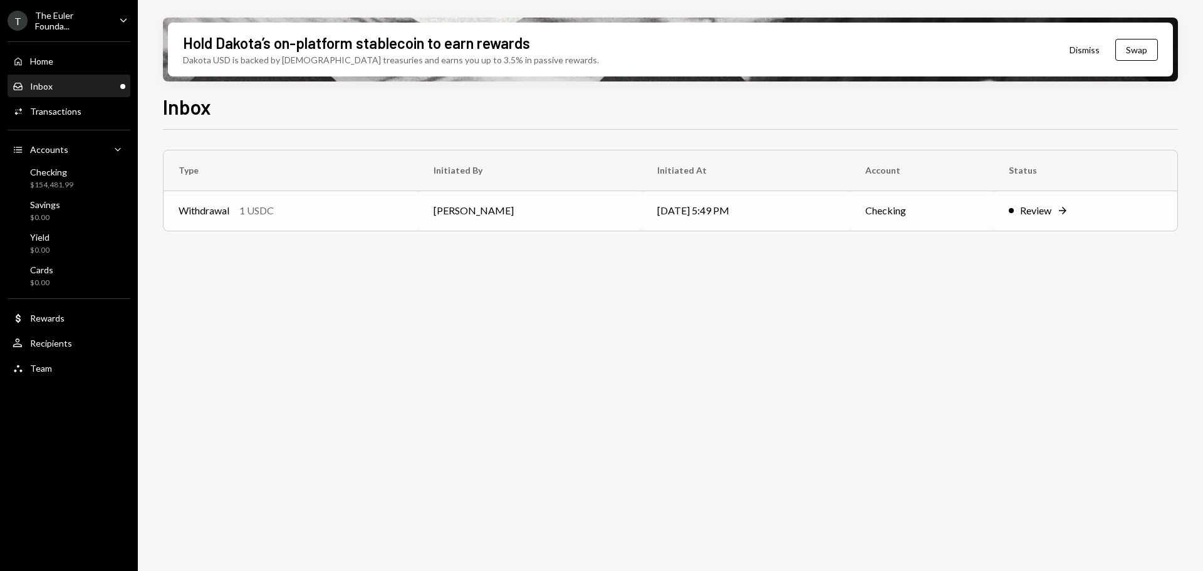
click at [313, 226] on td "Withdrawal 1 USDC" at bounding box center [291, 210] width 255 height 40
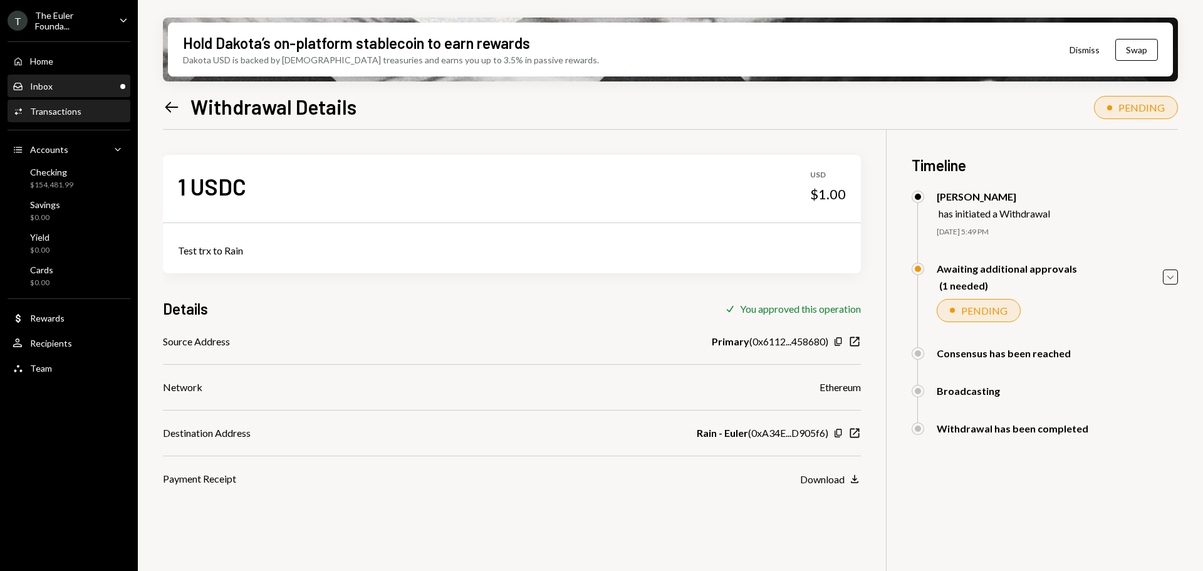
click at [39, 91] on div "Inbox Inbox" at bounding box center [69, 86] width 113 height 21
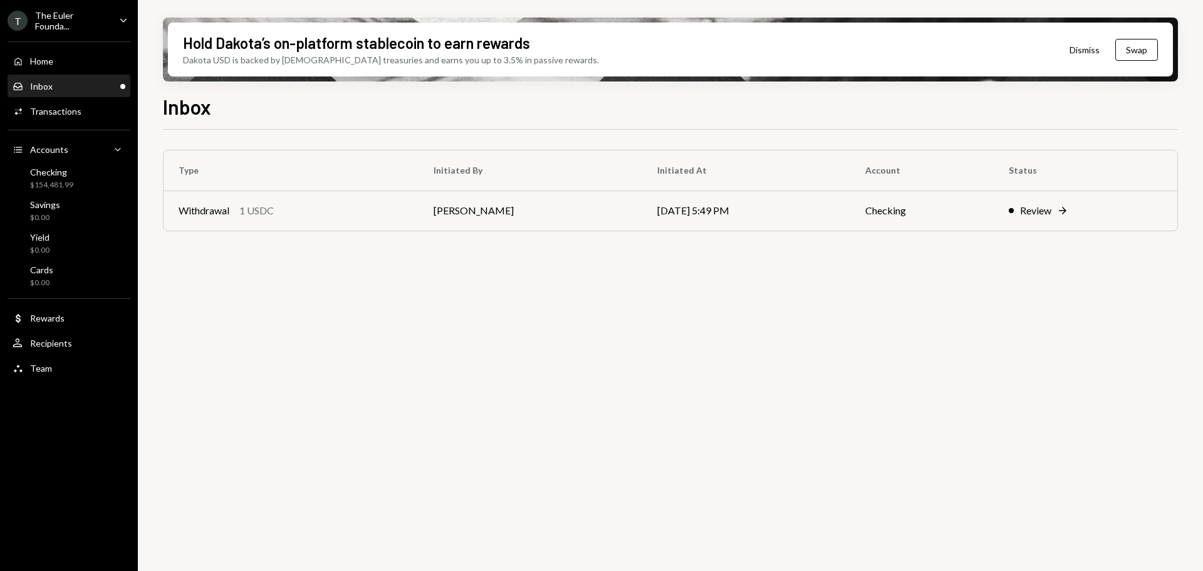
click at [78, 84] on div "Inbox Inbox" at bounding box center [69, 86] width 113 height 11
click at [55, 56] on div "Home Home" at bounding box center [69, 61] width 113 height 11
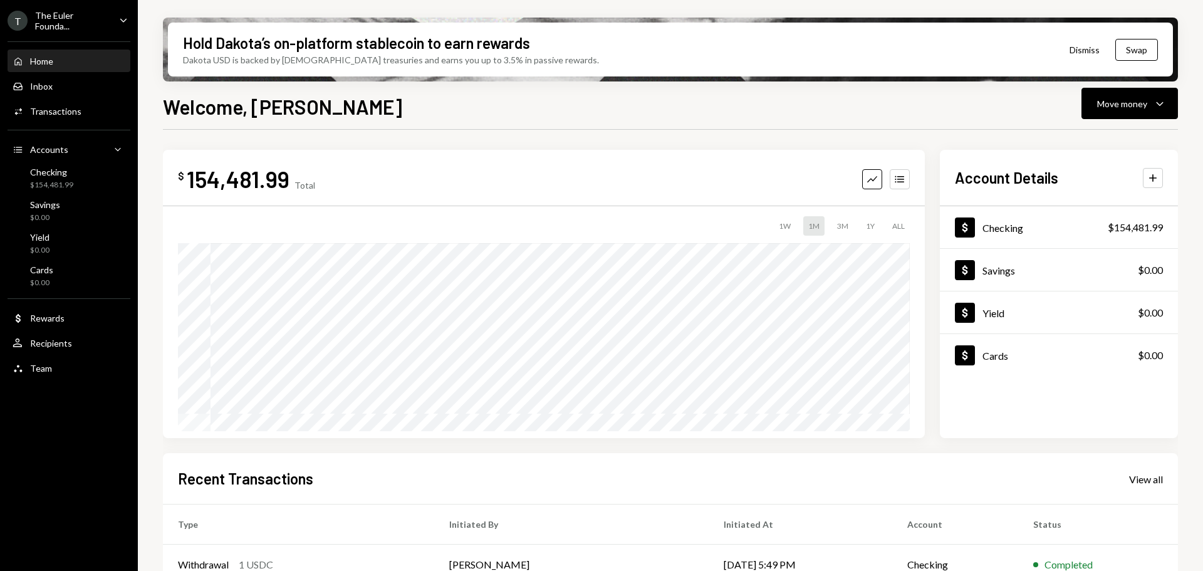
scroll to position [63, 0]
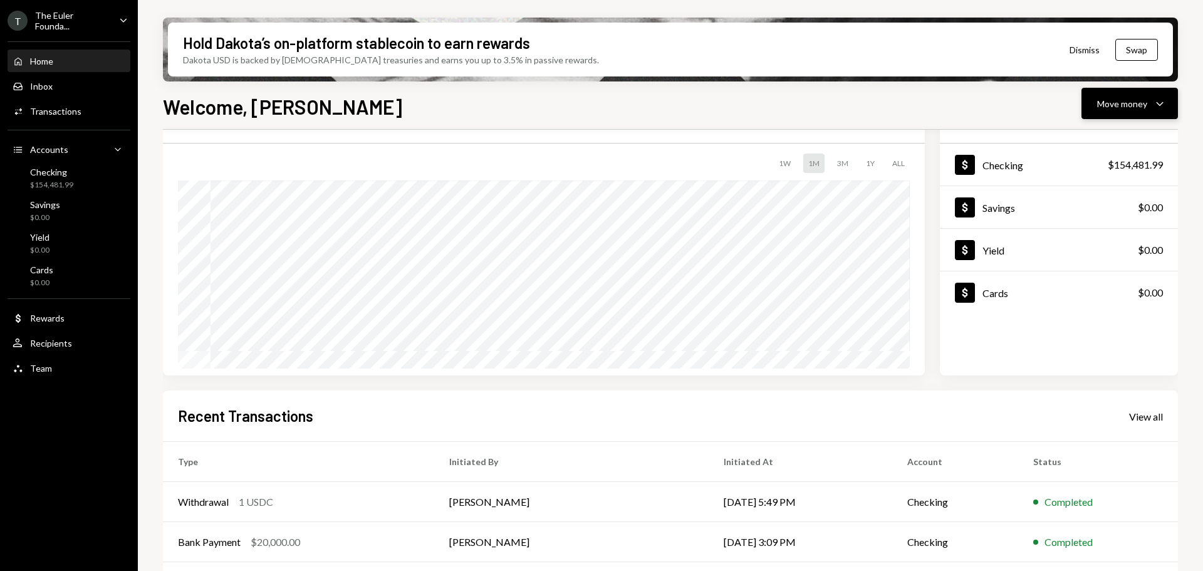
click at [1153, 104] on icon "Caret Down" at bounding box center [1159, 103] width 15 height 15
click at [1086, 191] on div "Deposit" at bounding box center [1119, 197] width 91 height 13
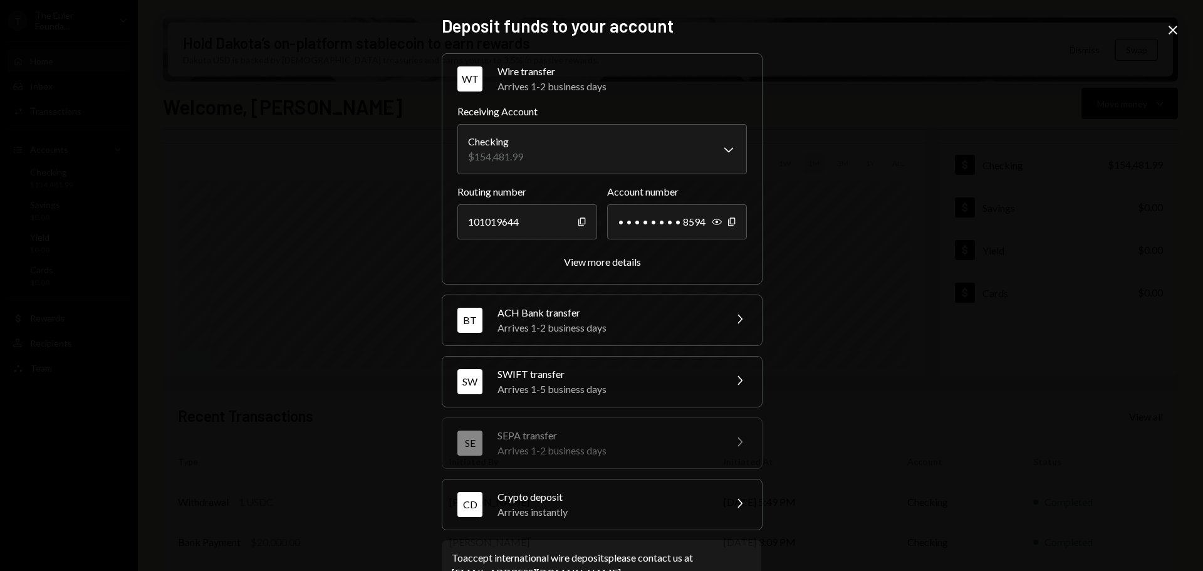
scroll to position [39, 0]
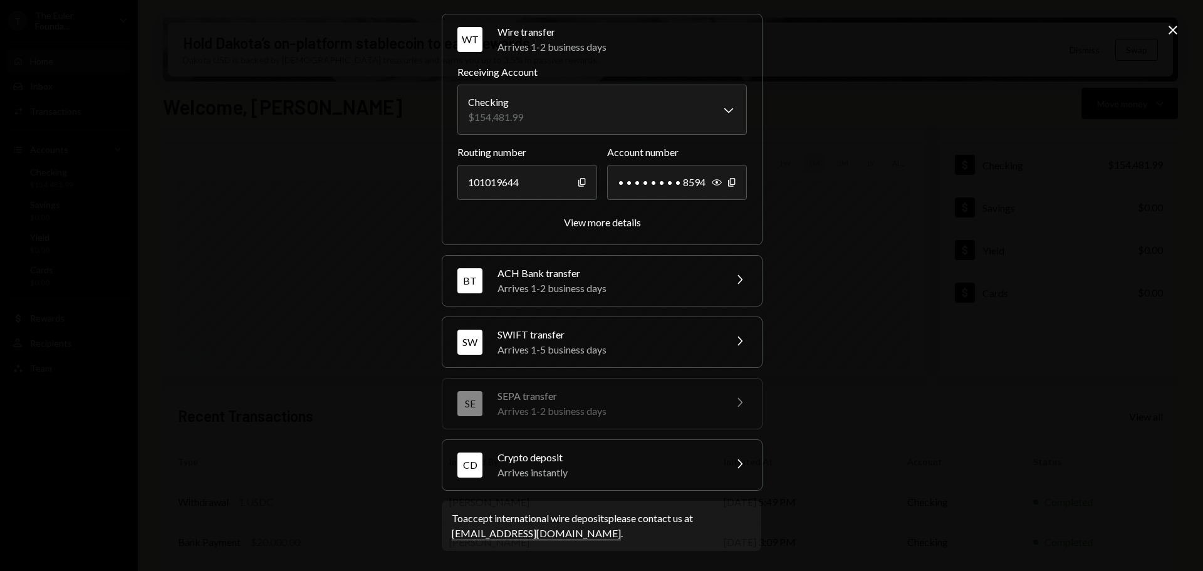
click at [603, 467] on div "Crypto deposit Arrives instantly" at bounding box center [606, 465] width 219 height 30
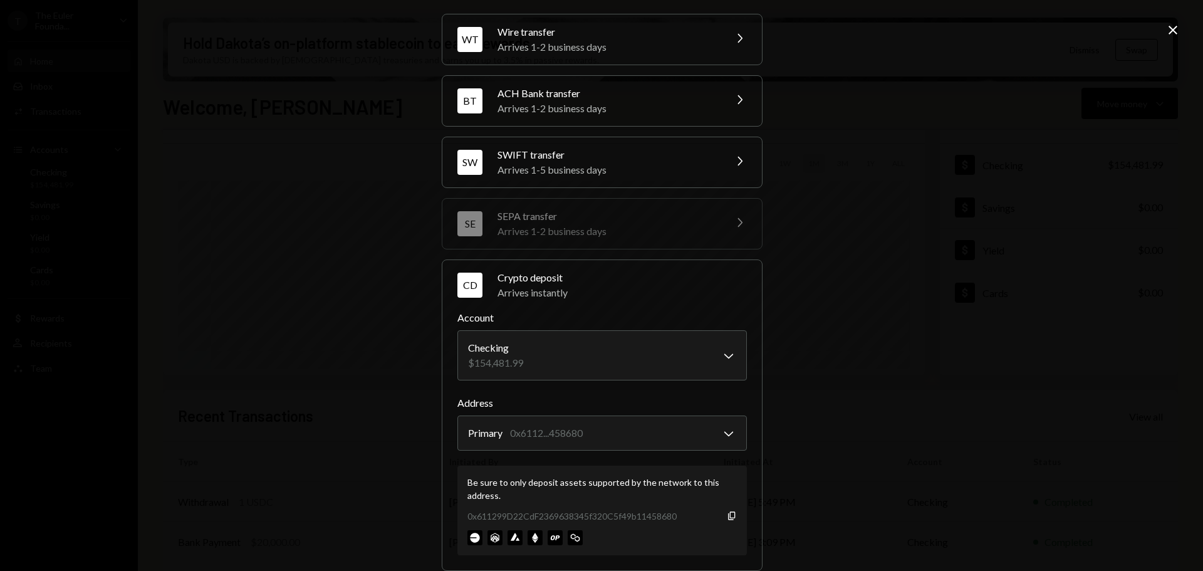
click at [385, 450] on div "**********" at bounding box center [601, 285] width 1203 height 571
click at [895, 93] on div "**********" at bounding box center [601, 285] width 1203 height 571
click at [1167, 31] on icon "Close" at bounding box center [1172, 30] width 15 height 15
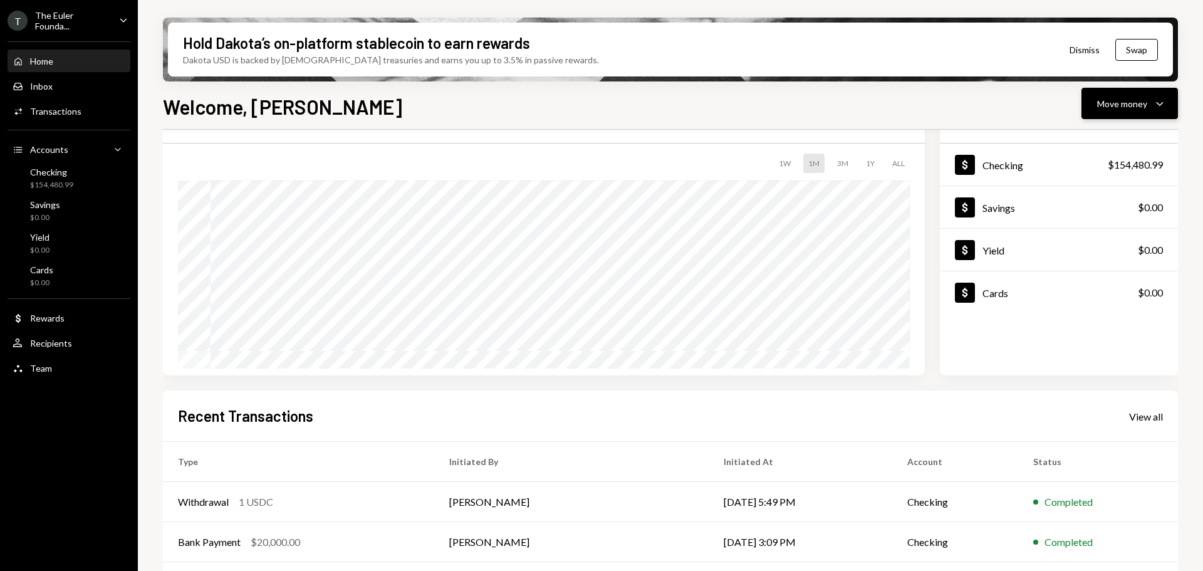
click at [1107, 108] on div "Move money" at bounding box center [1122, 103] width 50 height 13
click at [1096, 142] on div "Send" at bounding box center [1119, 141] width 91 height 13
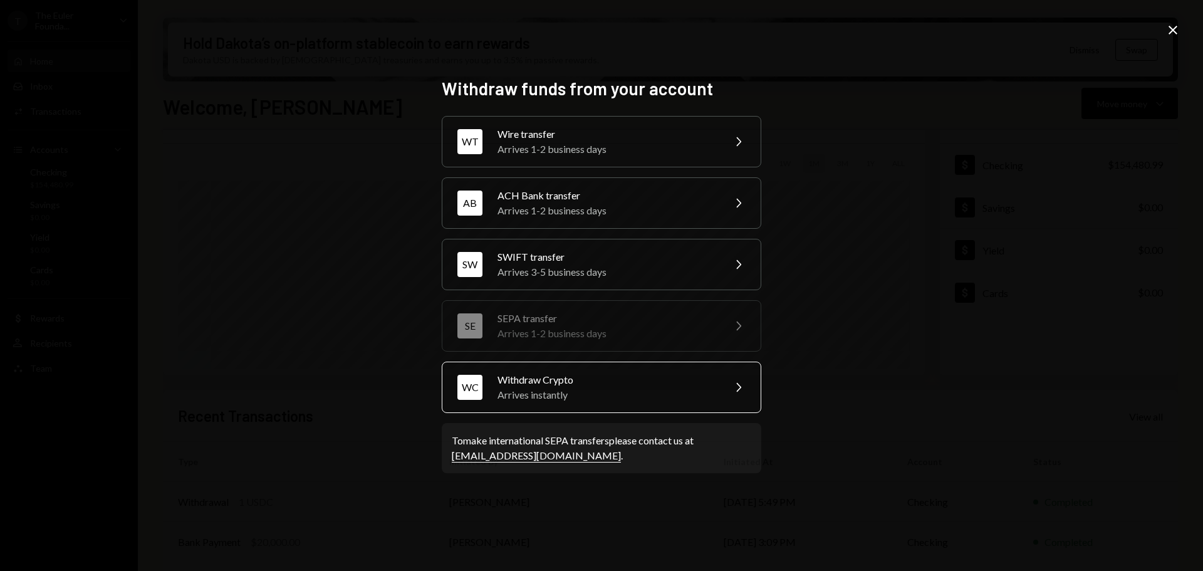
click at [579, 393] on div "Arrives instantly" at bounding box center [606, 394] width 218 height 15
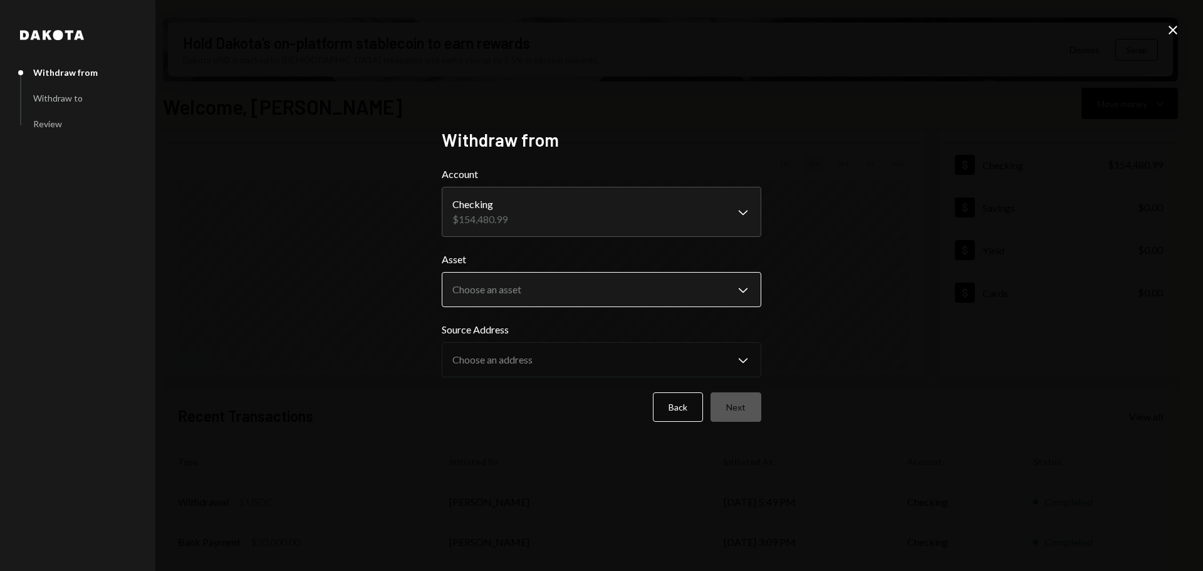
click at [489, 288] on body "T The Euler Founda... Caret Down Home Home Inbox Inbox Activities Transactions …" at bounding box center [601, 285] width 1203 height 571
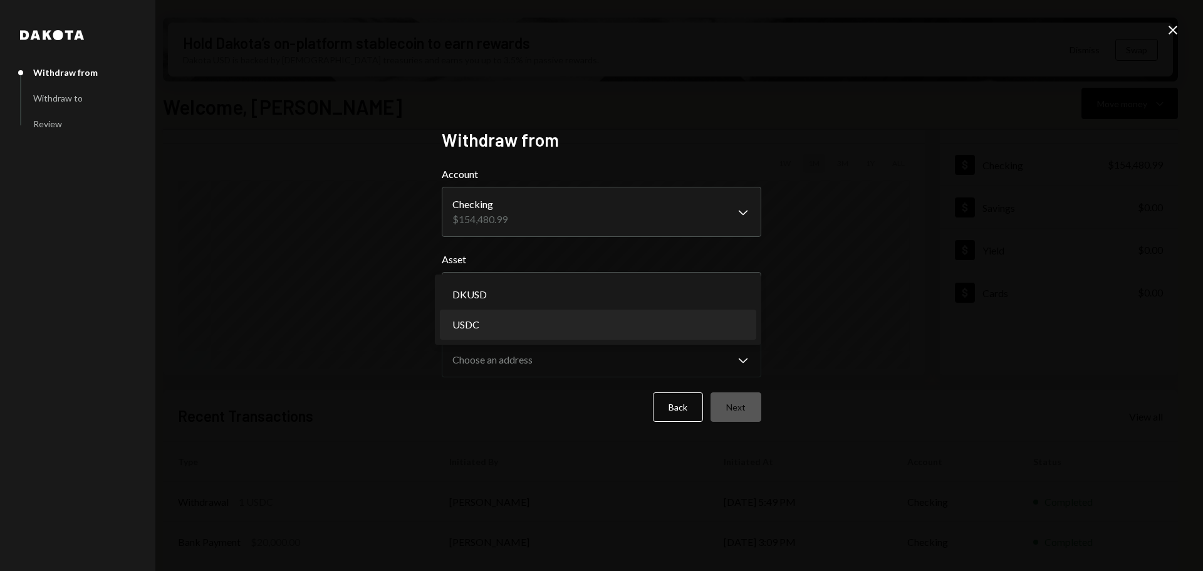
select select "****"
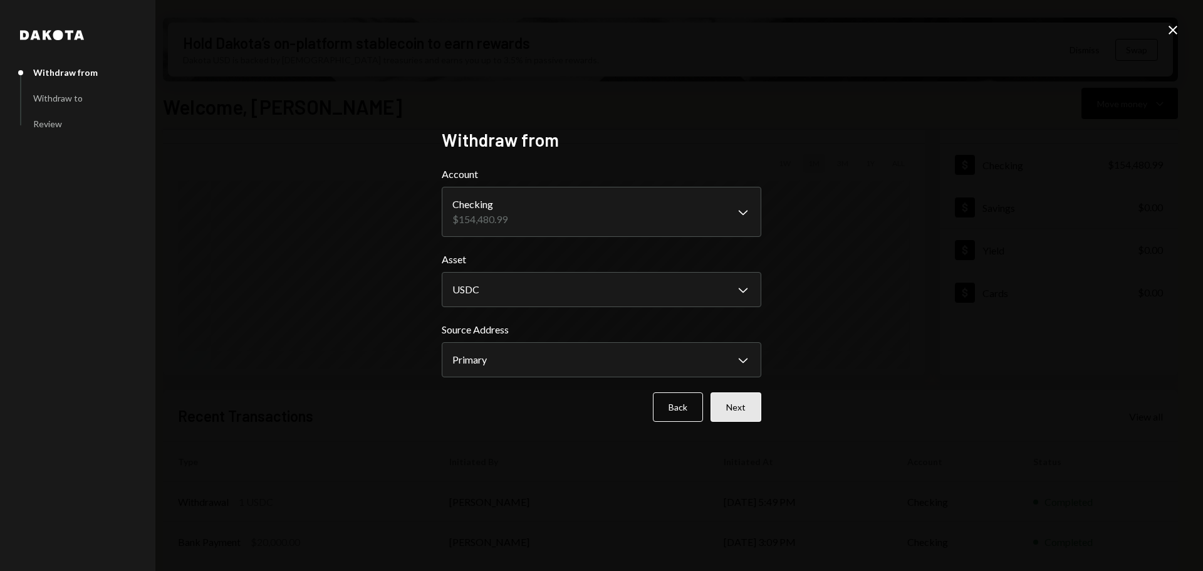
click at [740, 409] on button "Next" at bounding box center [736, 406] width 51 height 29
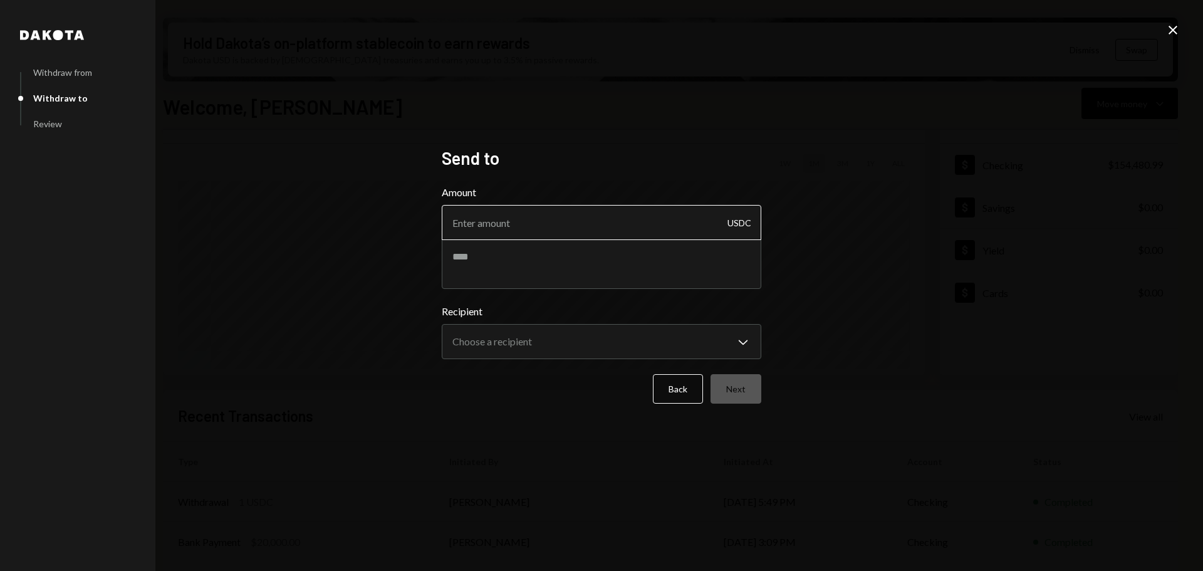
click at [540, 231] on input "Amount" at bounding box center [602, 222] width 320 height 35
type input "10000"
click at [531, 255] on textarea at bounding box center [602, 264] width 320 height 50
type textarea "*"
drag, startPoint x: 526, startPoint y: 259, endPoint x: 485, endPoint y: 262, distance: 41.4
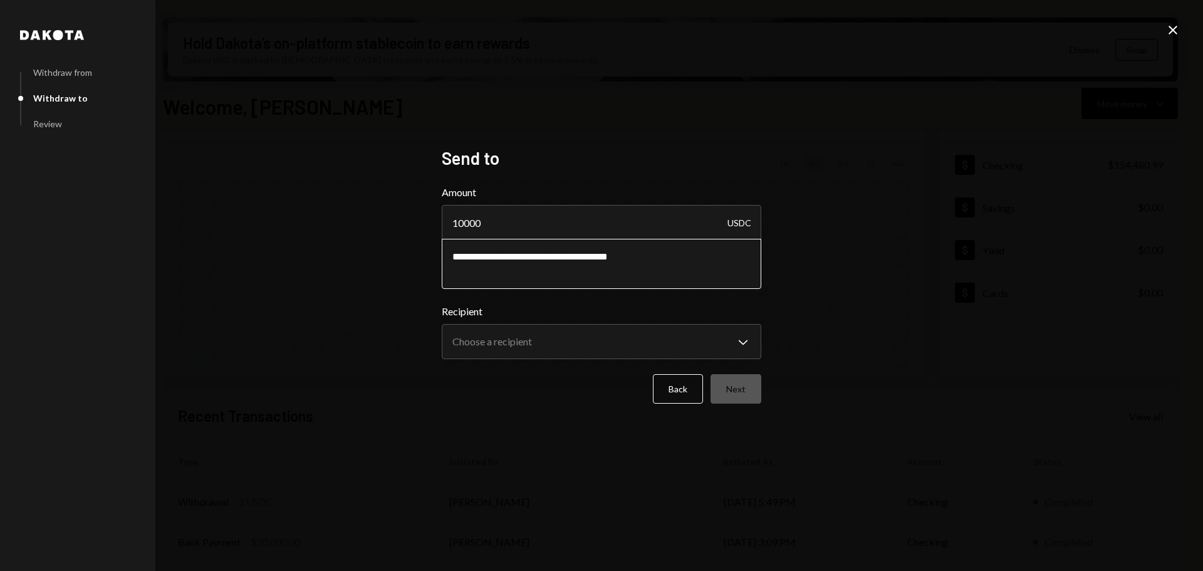
click at [485, 262] on textarea "**********" at bounding box center [602, 264] width 320 height 50
click at [642, 256] on textarea "**********" at bounding box center [602, 264] width 320 height 50
drag, startPoint x: 698, startPoint y: 257, endPoint x: 648, endPoint y: 263, distance: 50.4
click at [648, 263] on textarea "**********" at bounding box center [602, 264] width 320 height 50
type textarea "*"
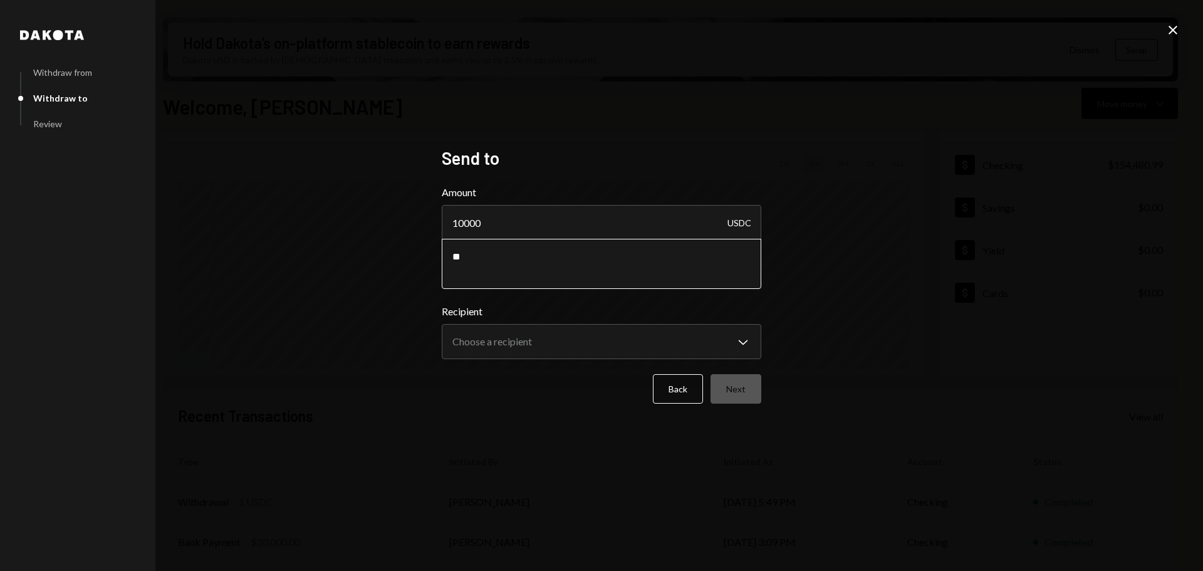
type textarea "*"
type textarea "**********"
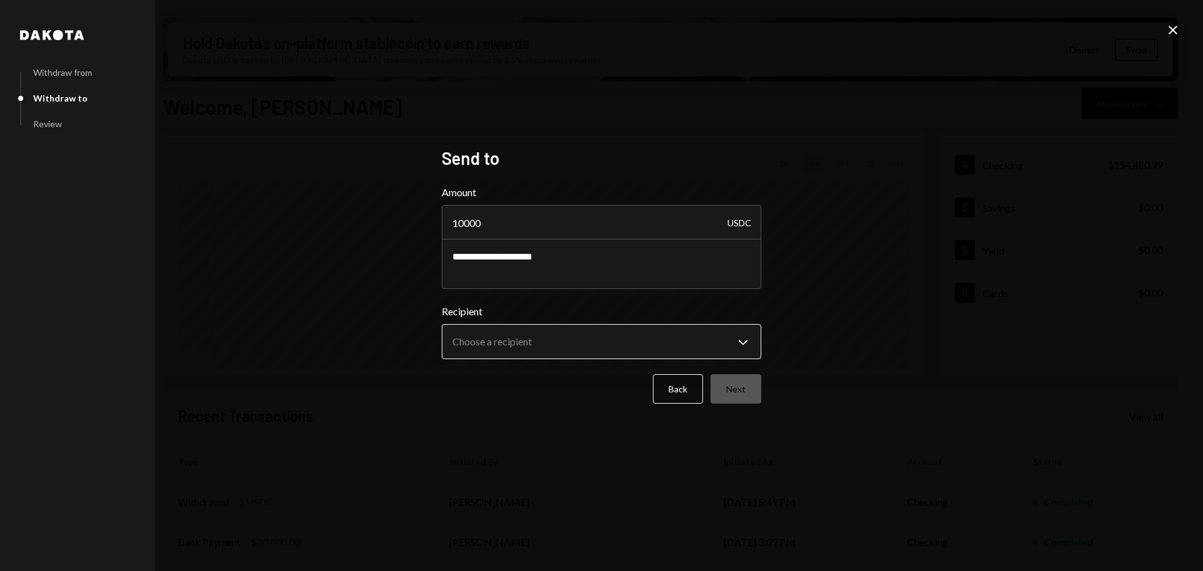
click at [545, 332] on body "T The Euler Founda... Caret Down Home Home Inbox Inbox Activities Transactions …" at bounding box center [601, 285] width 1203 height 571
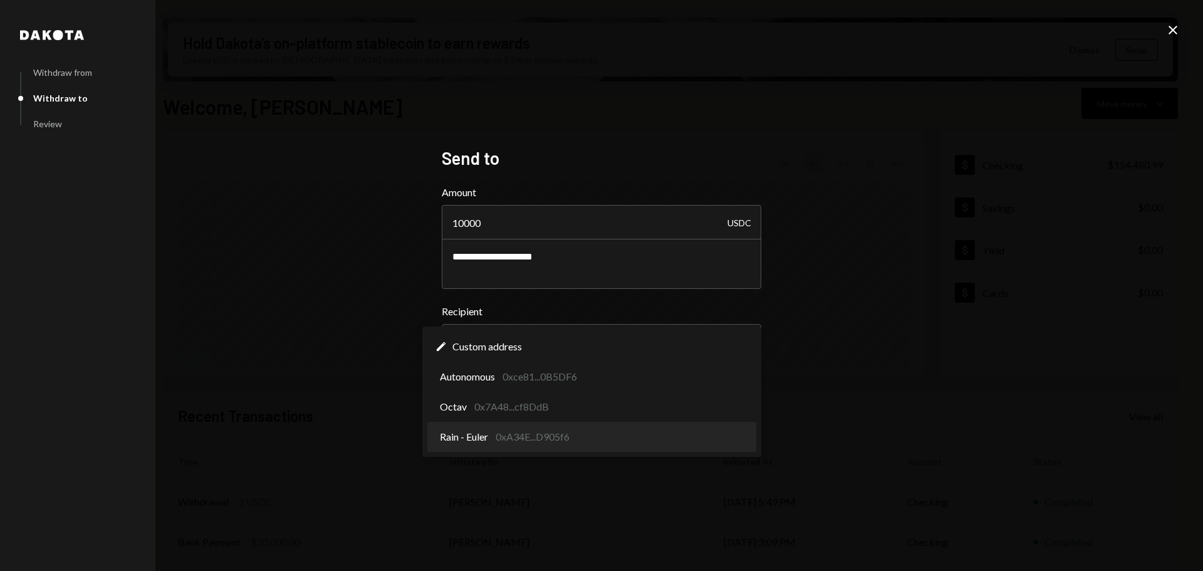
select select "**********"
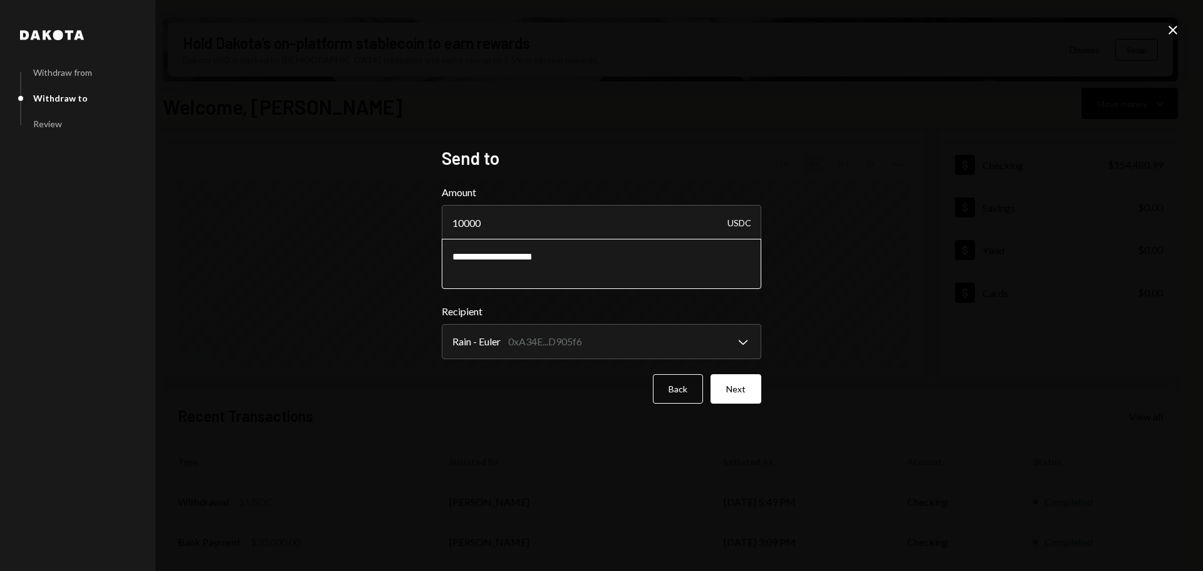
click at [573, 261] on textarea "**********" at bounding box center [602, 264] width 320 height 50
drag, startPoint x: 625, startPoint y: 257, endPoint x: 548, endPoint y: 256, distance: 77.1
click at [548, 256] on textarea "**********" at bounding box center [602, 264] width 320 height 50
type textarea "**********"
click at [730, 388] on button "Next" at bounding box center [736, 388] width 51 height 29
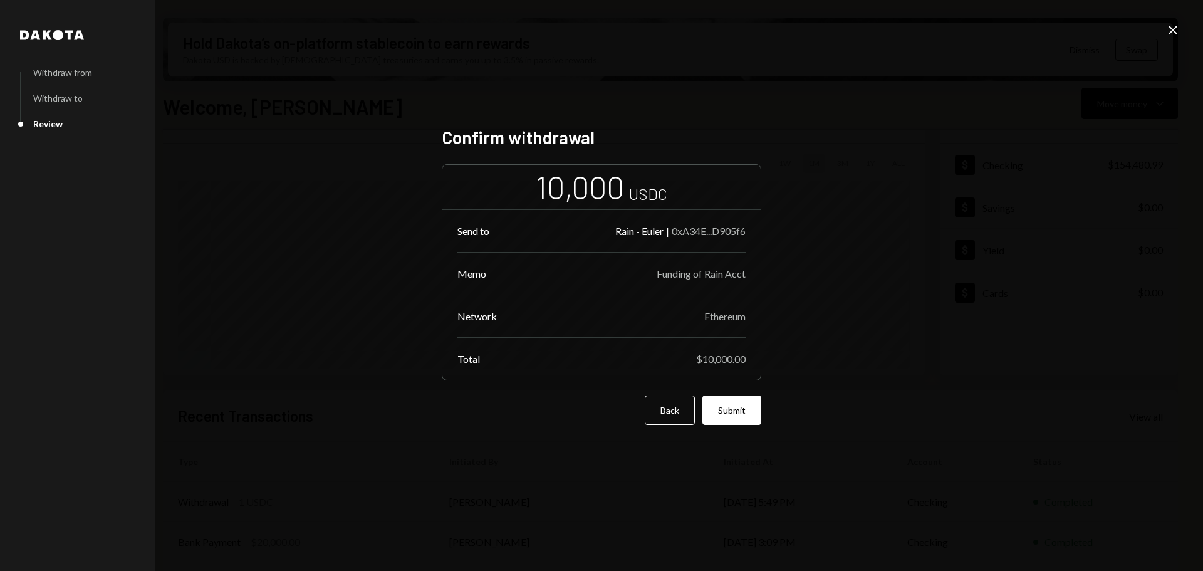
click at [758, 421] on button "Submit" at bounding box center [731, 409] width 59 height 29
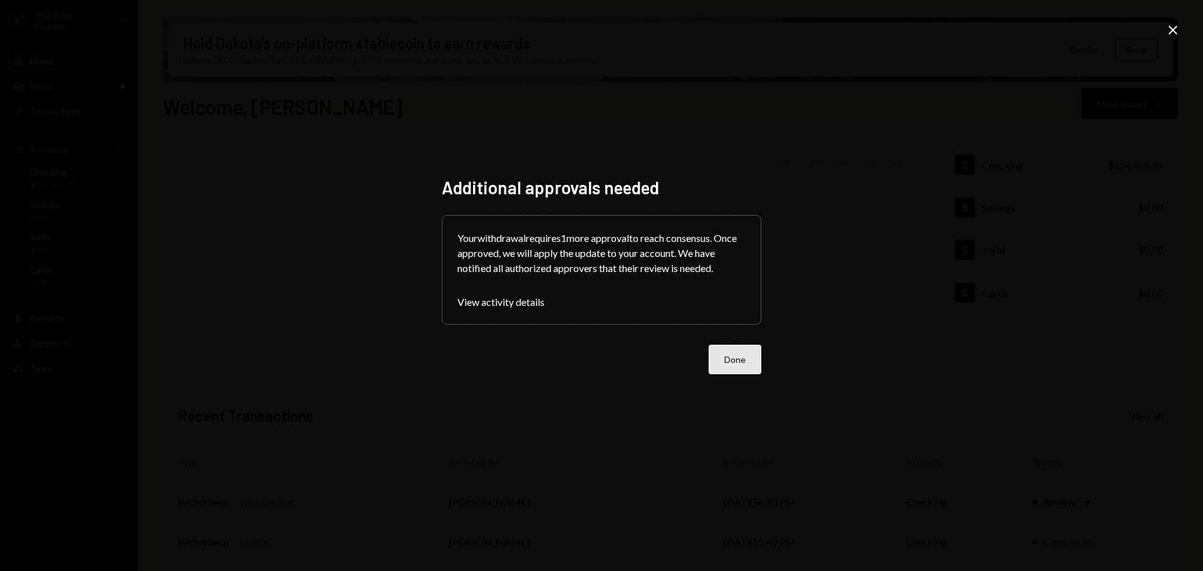
click at [712, 353] on button "Done" at bounding box center [735, 359] width 53 height 29
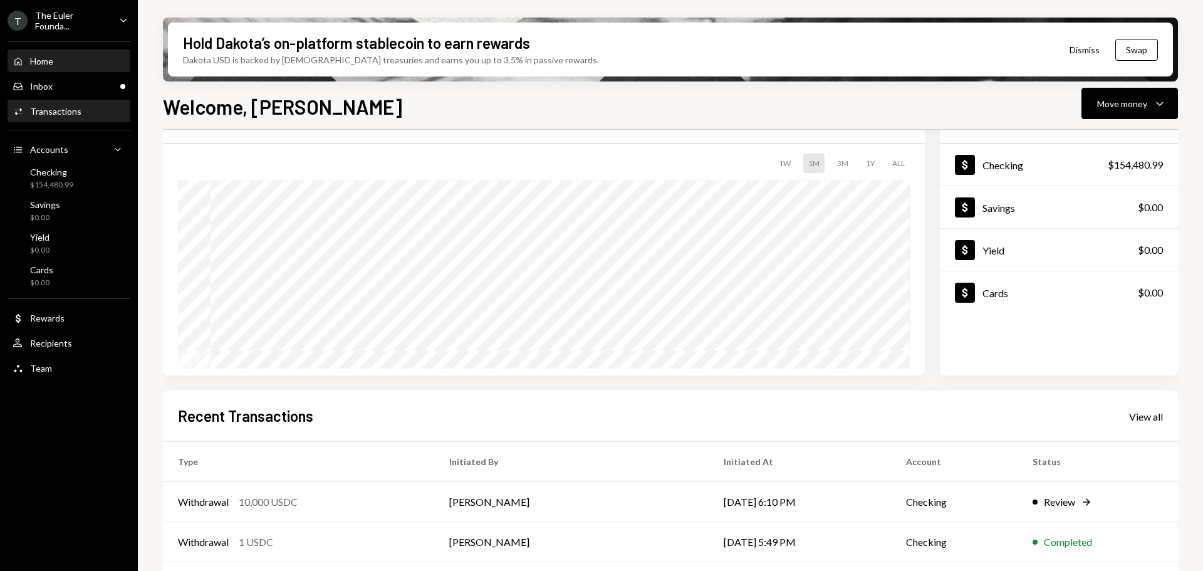
click at [48, 102] on div "Activities Transactions" at bounding box center [69, 111] width 113 height 21
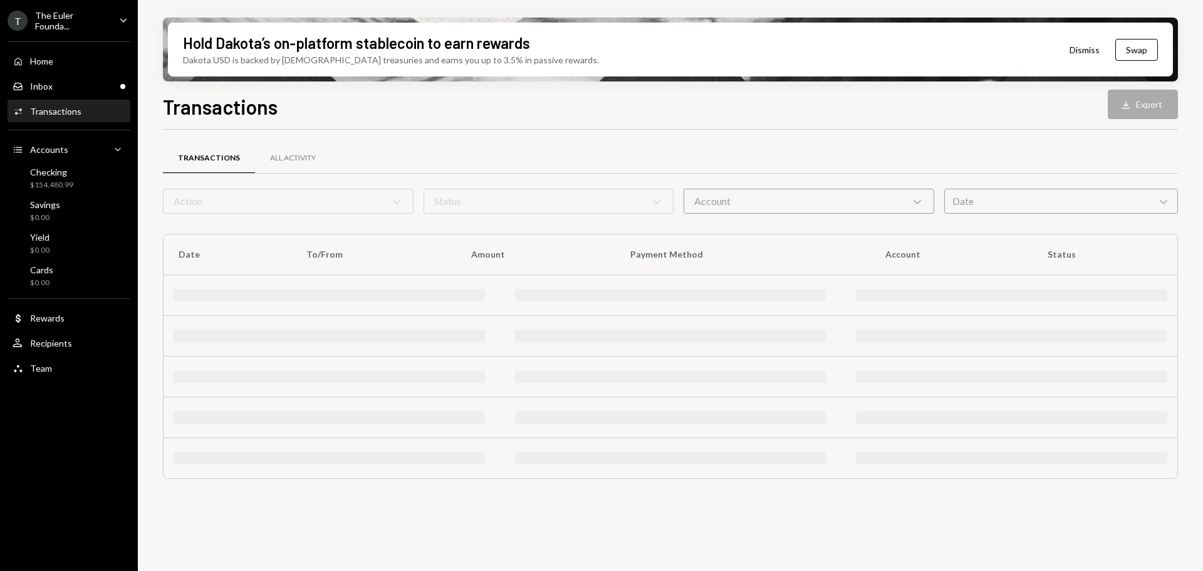
click at [47, 90] on div "Inbox Inbox" at bounding box center [33, 86] width 40 height 11
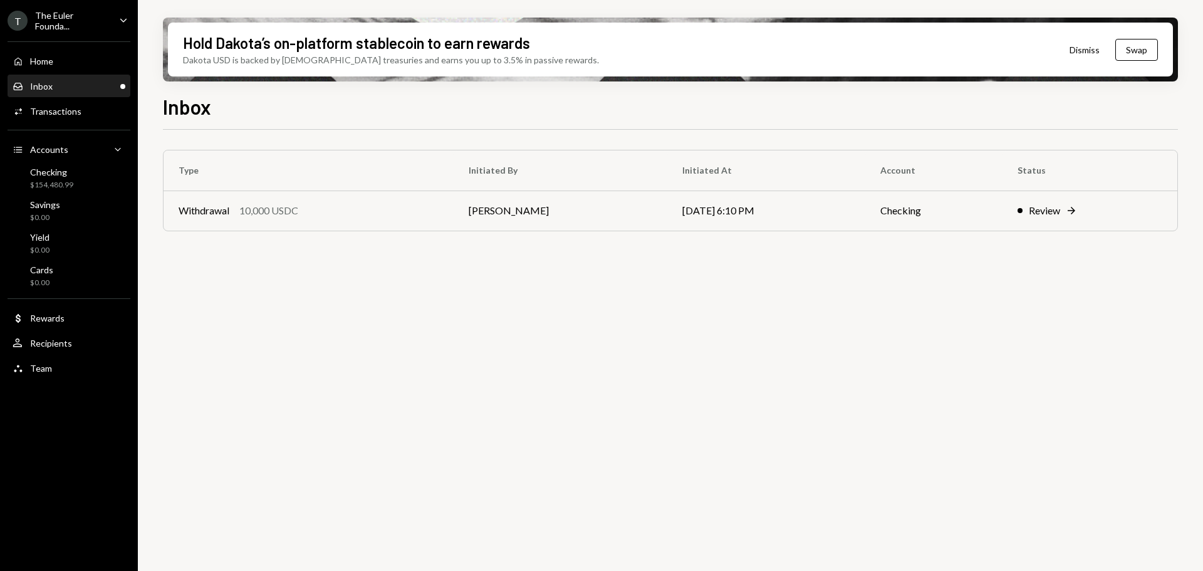
click at [51, 85] on div "Inbox" at bounding box center [41, 86] width 23 height 11
